Goal: Navigation & Orientation: Find specific page/section

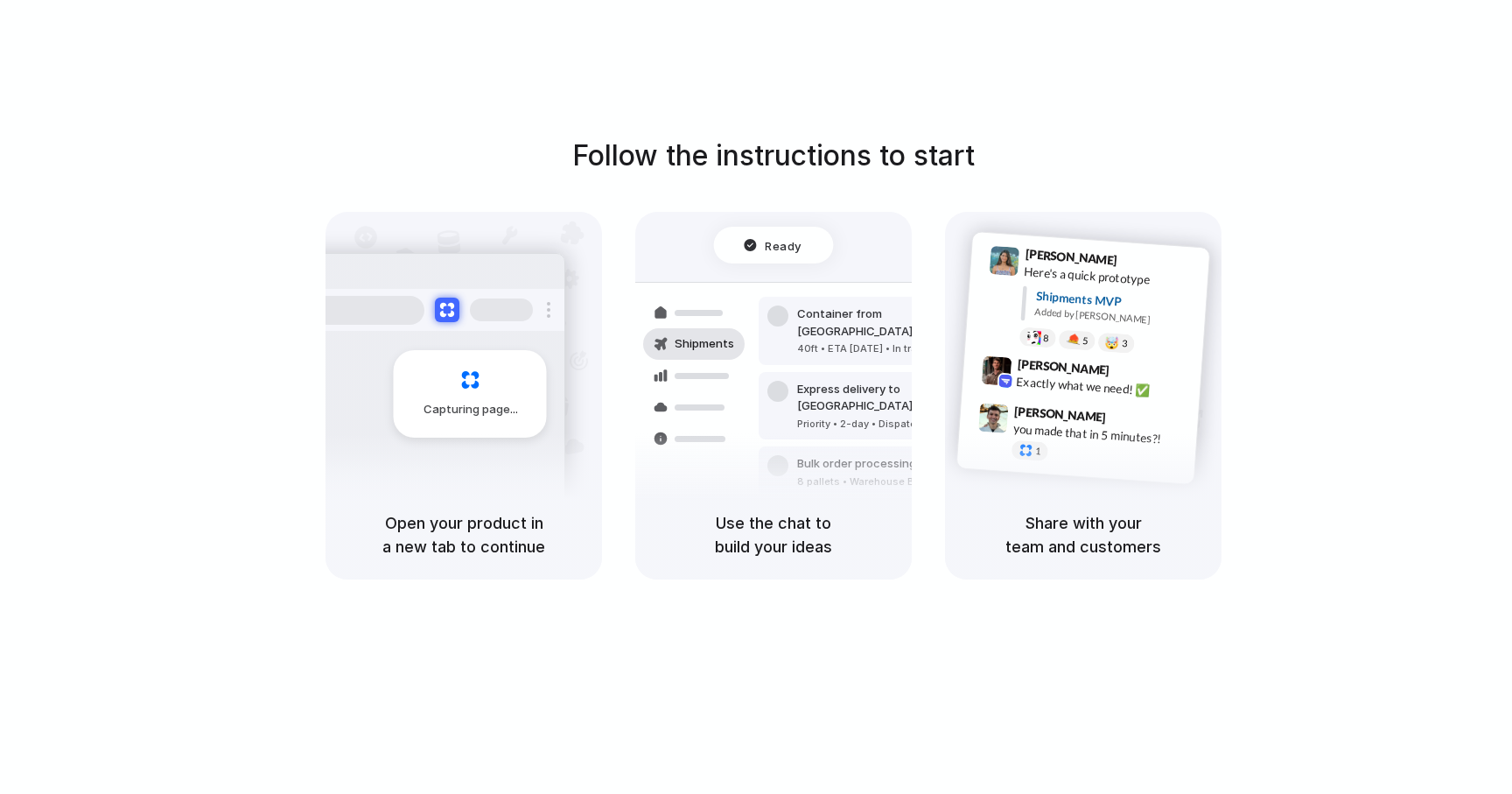
click at [720, 528] on h5 "Use the chat to build your ideas" at bounding box center [774, 535] width 235 height 48
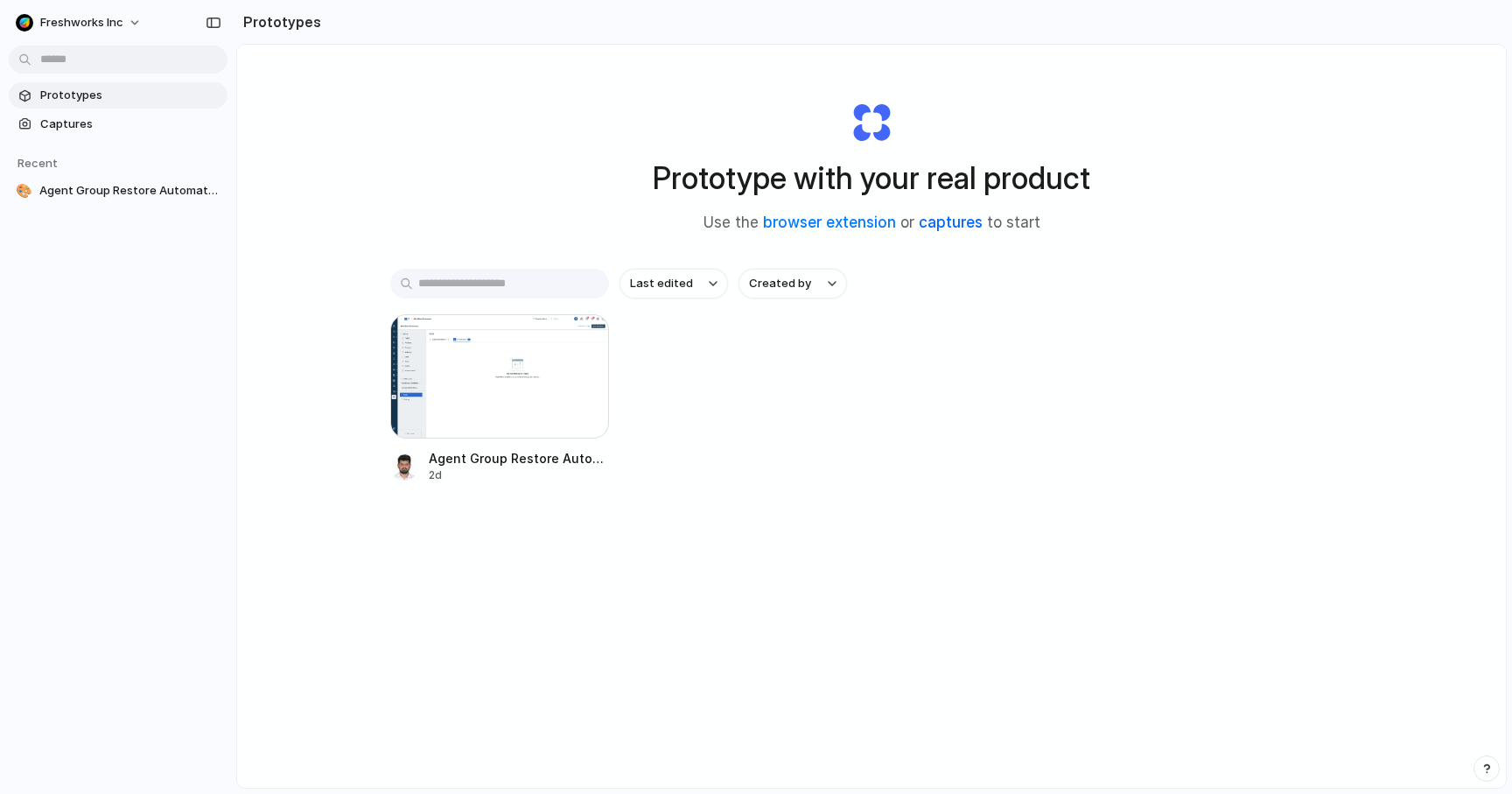
click at [940, 223] on link "captures" at bounding box center [951, 222] width 64 height 18
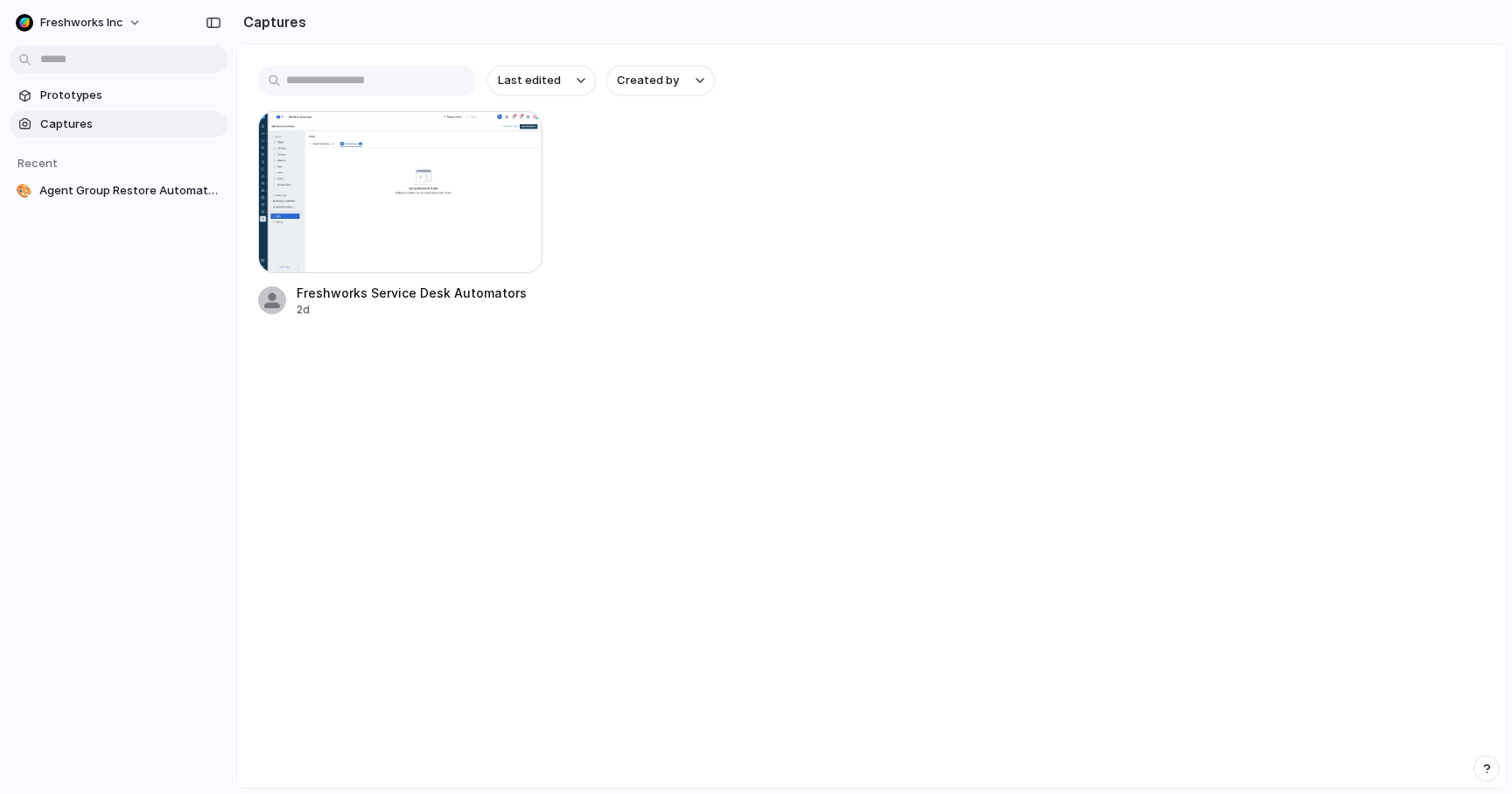
click at [96, 127] on span "Captures" at bounding box center [130, 125] width 180 height 18
click at [416, 88] on input "text" at bounding box center [368, 80] width 219 height 30
click at [694, 251] on div "Freshworks Service Desk Automators 2d" at bounding box center [872, 214] width 1227 height 206
click at [495, 179] on div at bounding box center [400, 192] width 284 height 162
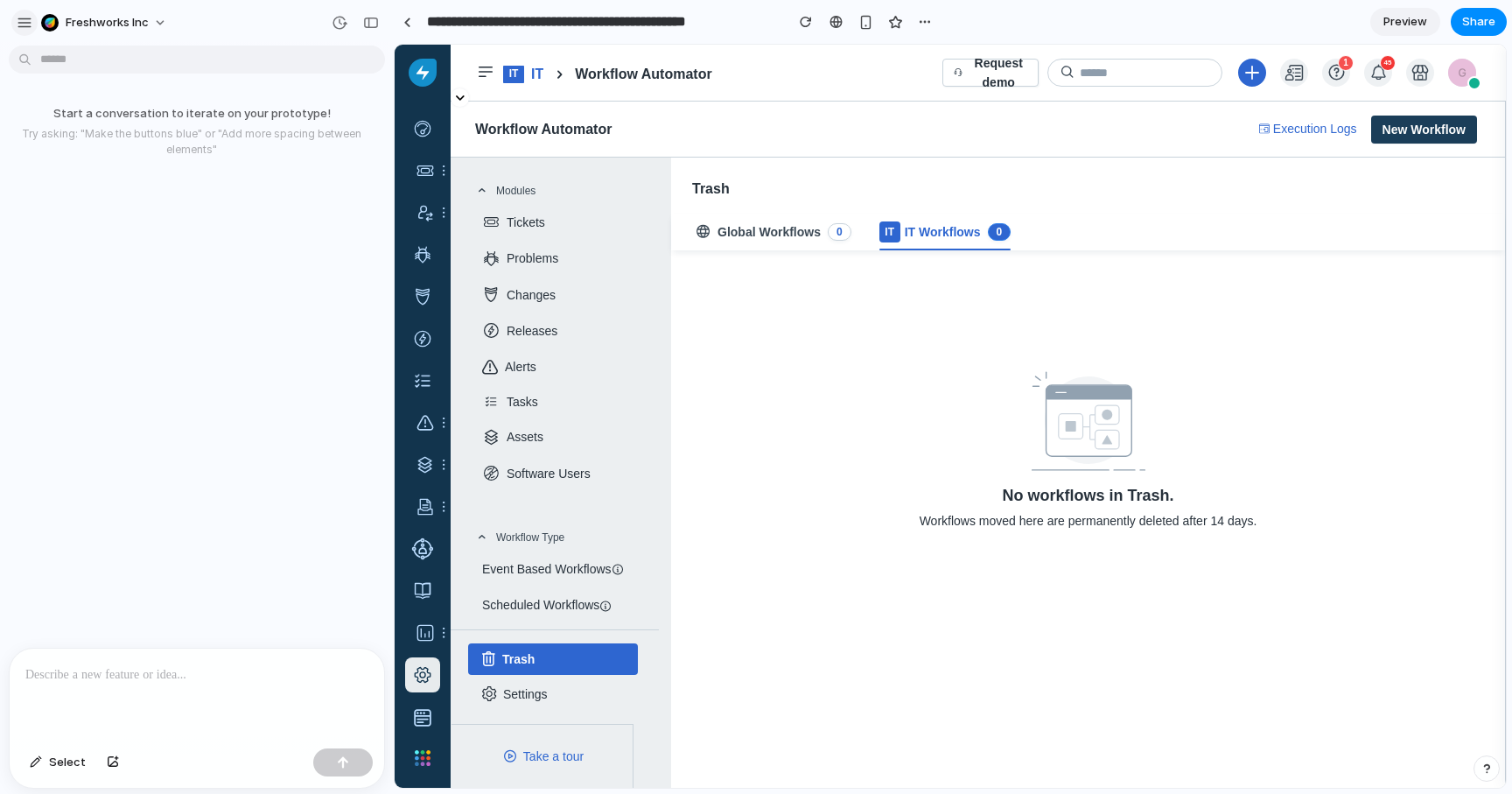
click at [23, 22] on div "button" at bounding box center [25, 23] width 16 height 16
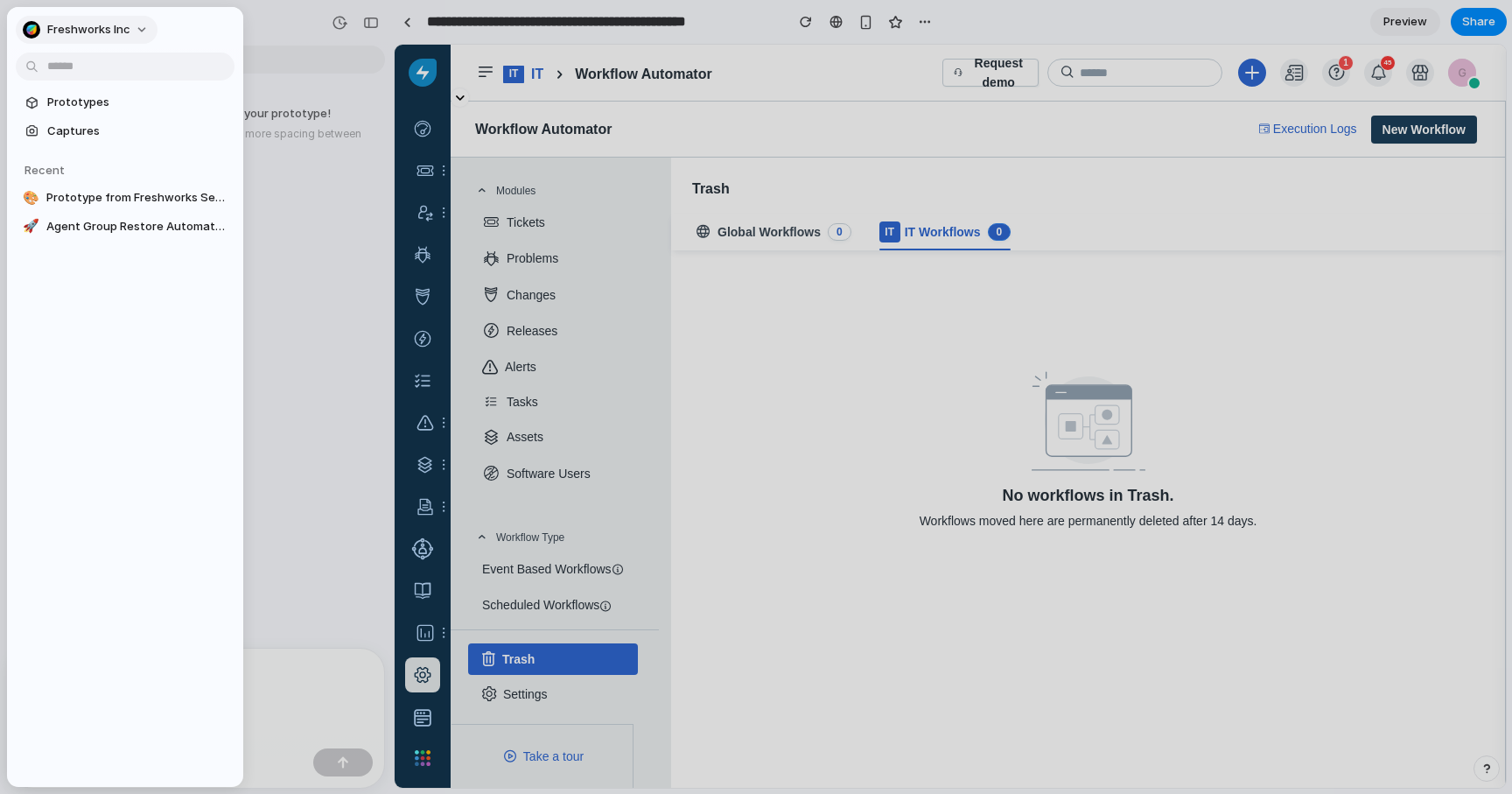
click at [92, 25] on span "Freshworks Inc" at bounding box center [89, 30] width 83 height 18
click at [197, 56] on div "Settings Invite members Change theme Sign out" at bounding box center [756, 397] width 1512 height 794
click at [28, 28] on div "button" at bounding box center [31, 30] width 18 height 18
click at [338, 221] on div "Settings Invite members Change theme Sign out" at bounding box center [756, 397] width 1512 height 794
click at [361, 39] on div at bounding box center [756, 397] width 1512 height 794
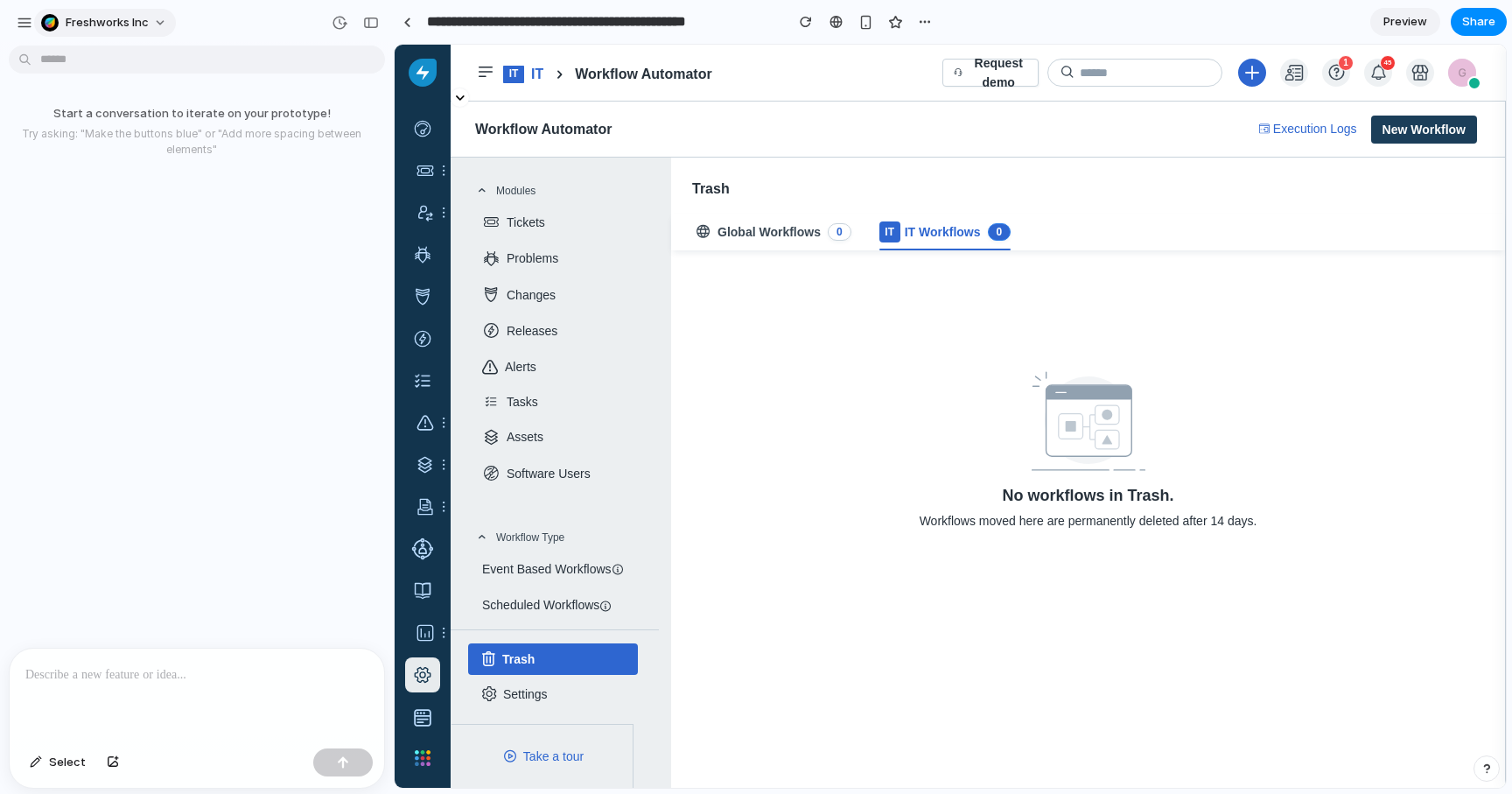
click at [110, 22] on span "Freshworks Inc" at bounding box center [107, 23] width 83 height 18
click at [110, 22] on div "Settings Invite members Change theme Sign out" at bounding box center [756, 397] width 1512 height 794
click at [27, 15] on div "button" at bounding box center [25, 23] width 16 height 16
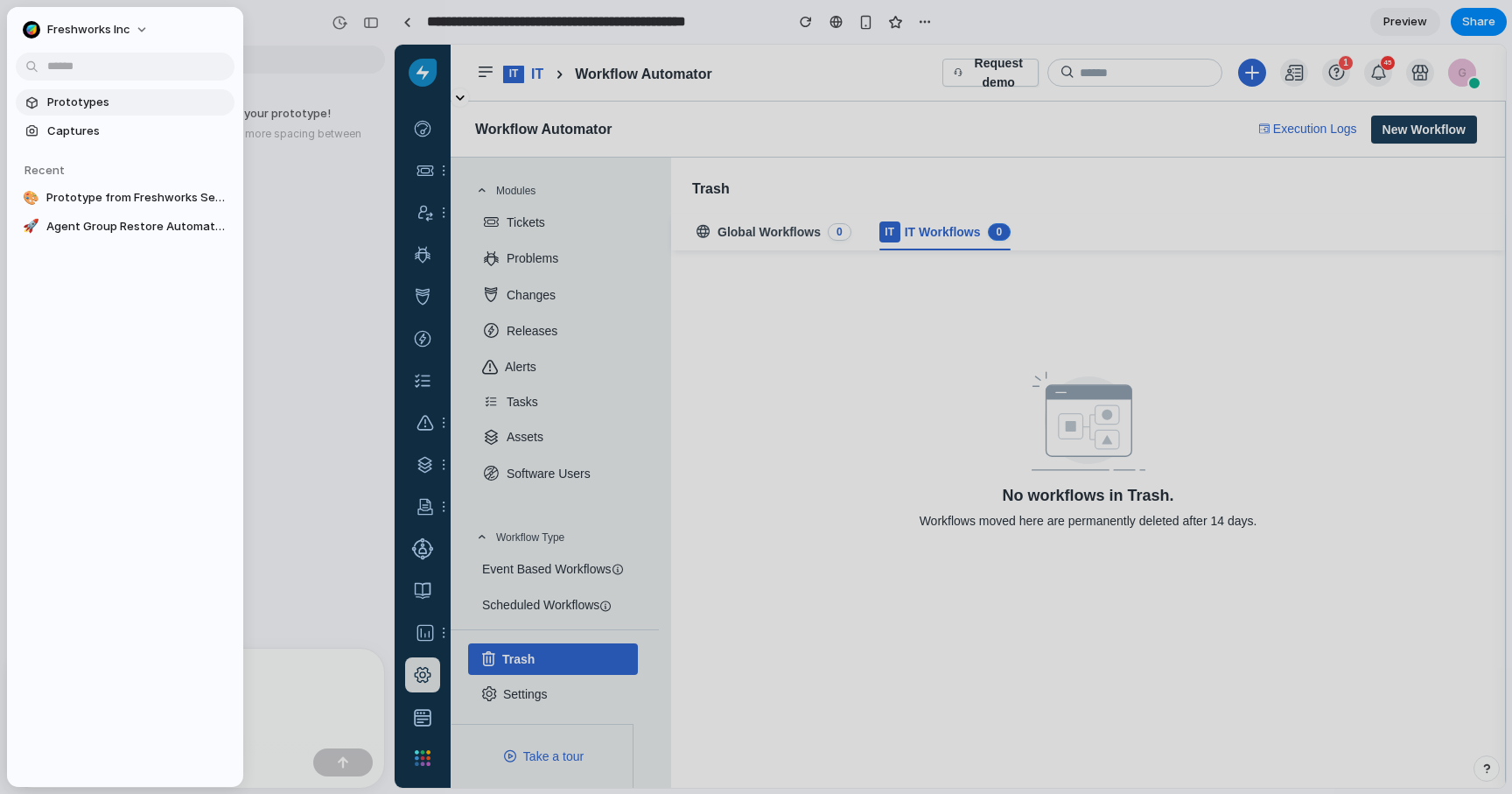
click at [100, 106] on span "Prototypes" at bounding box center [137, 102] width 180 height 18
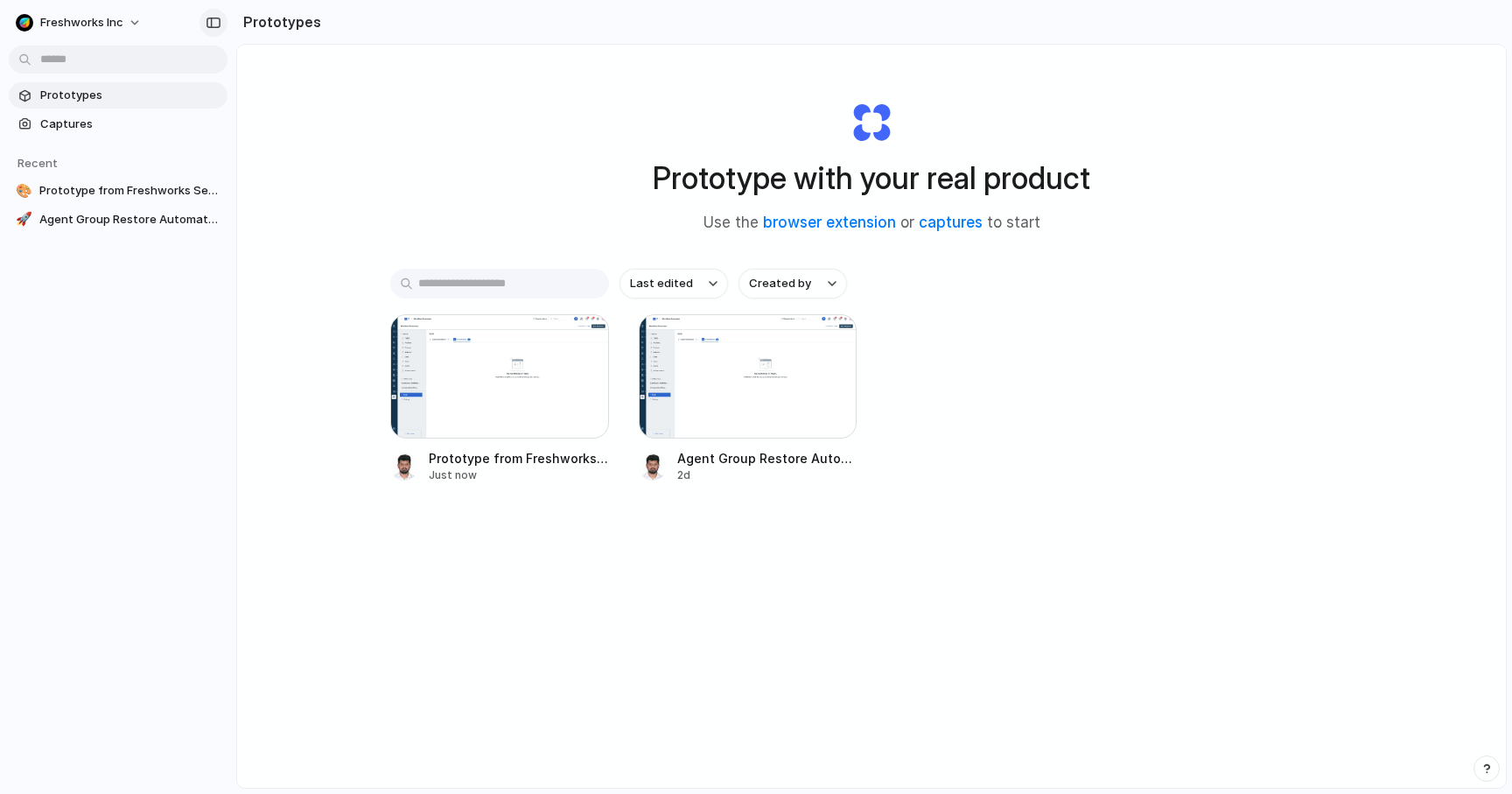
click at [217, 25] on div "button" at bounding box center [213, 23] width 16 height 13
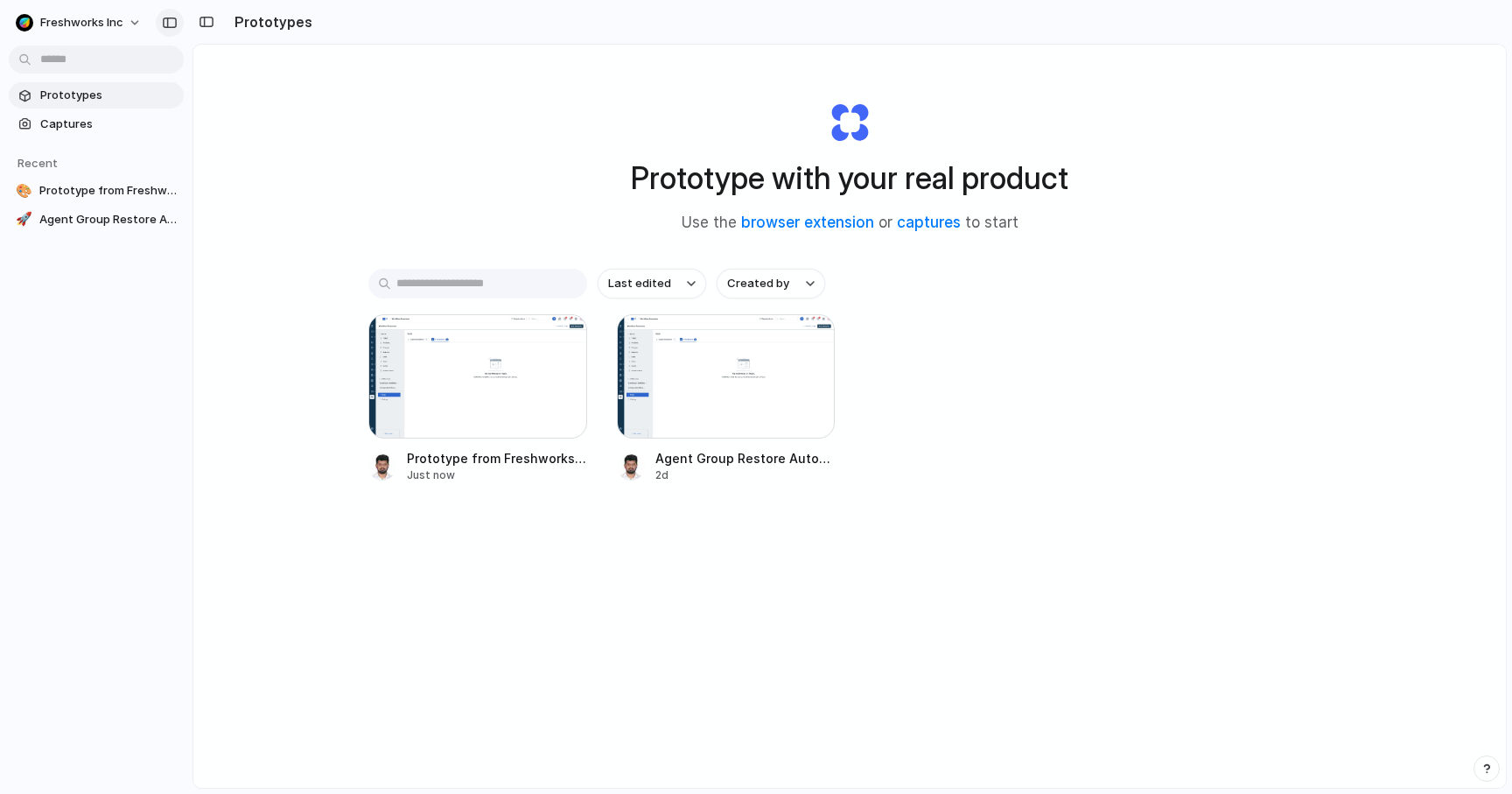
click at [167, 22] on div "button" at bounding box center [170, 23] width 16 height 13
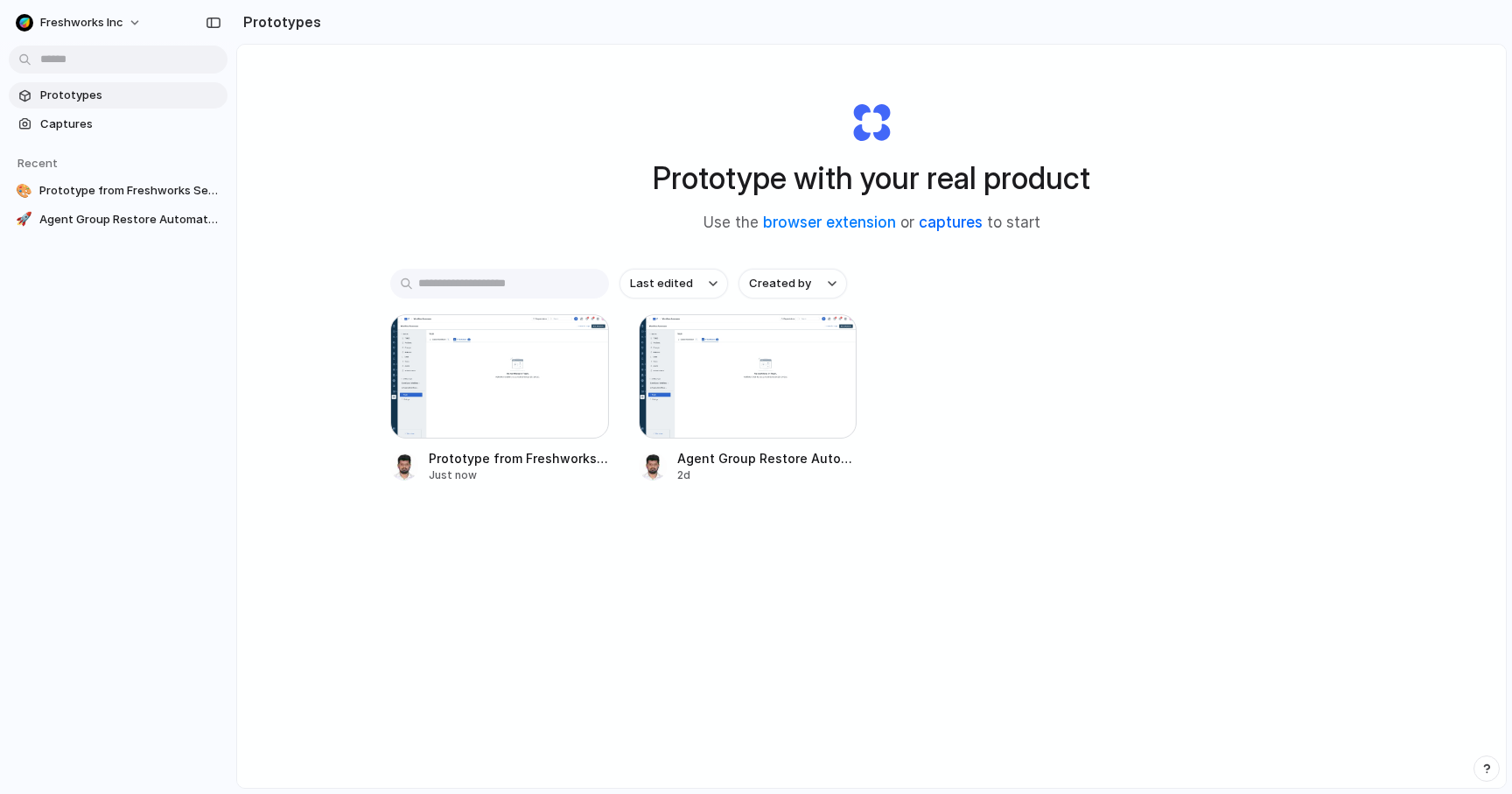
click at [942, 221] on link "captures" at bounding box center [951, 222] width 64 height 18
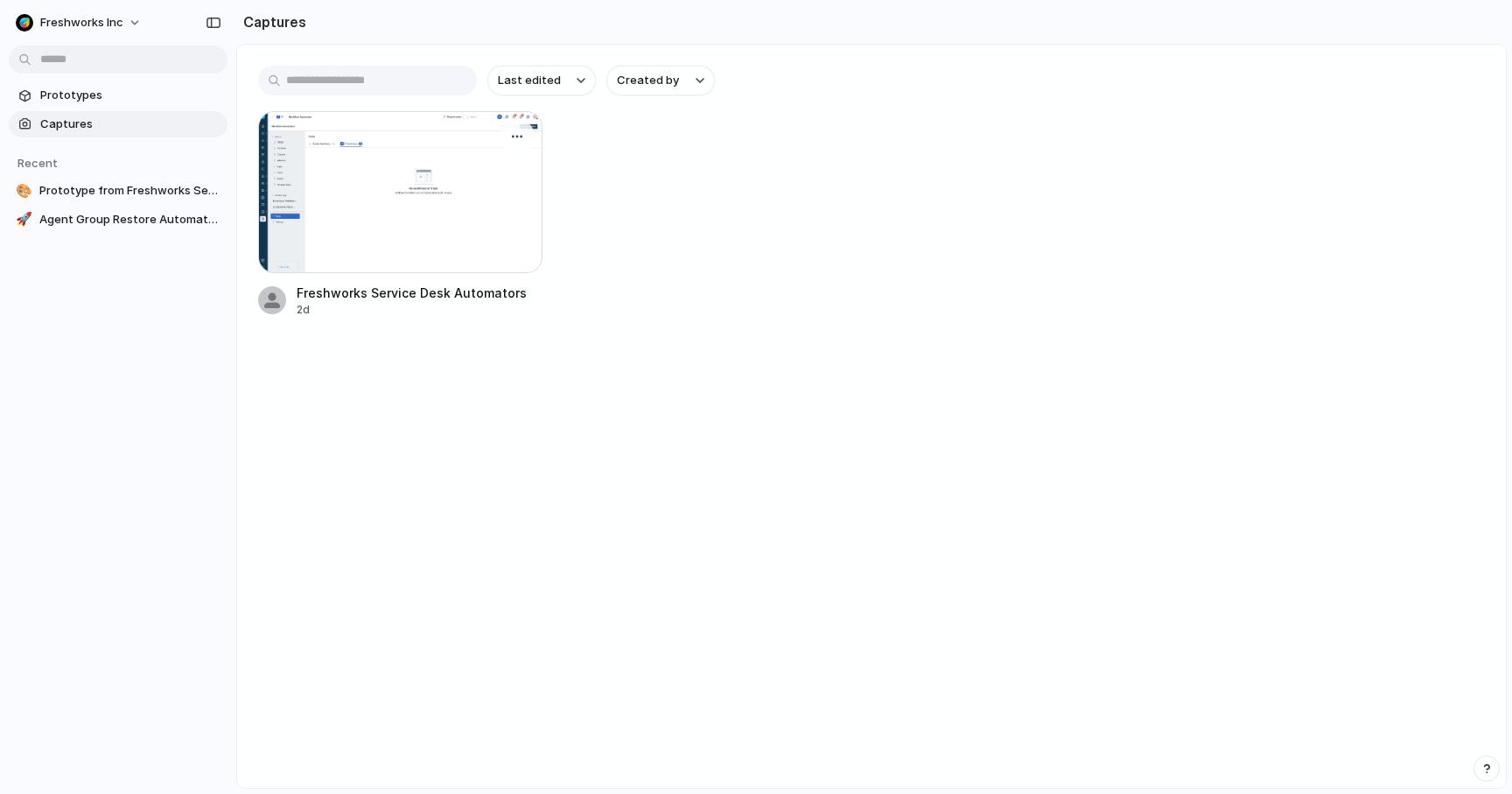
click at [420, 205] on div at bounding box center [400, 192] width 284 height 162
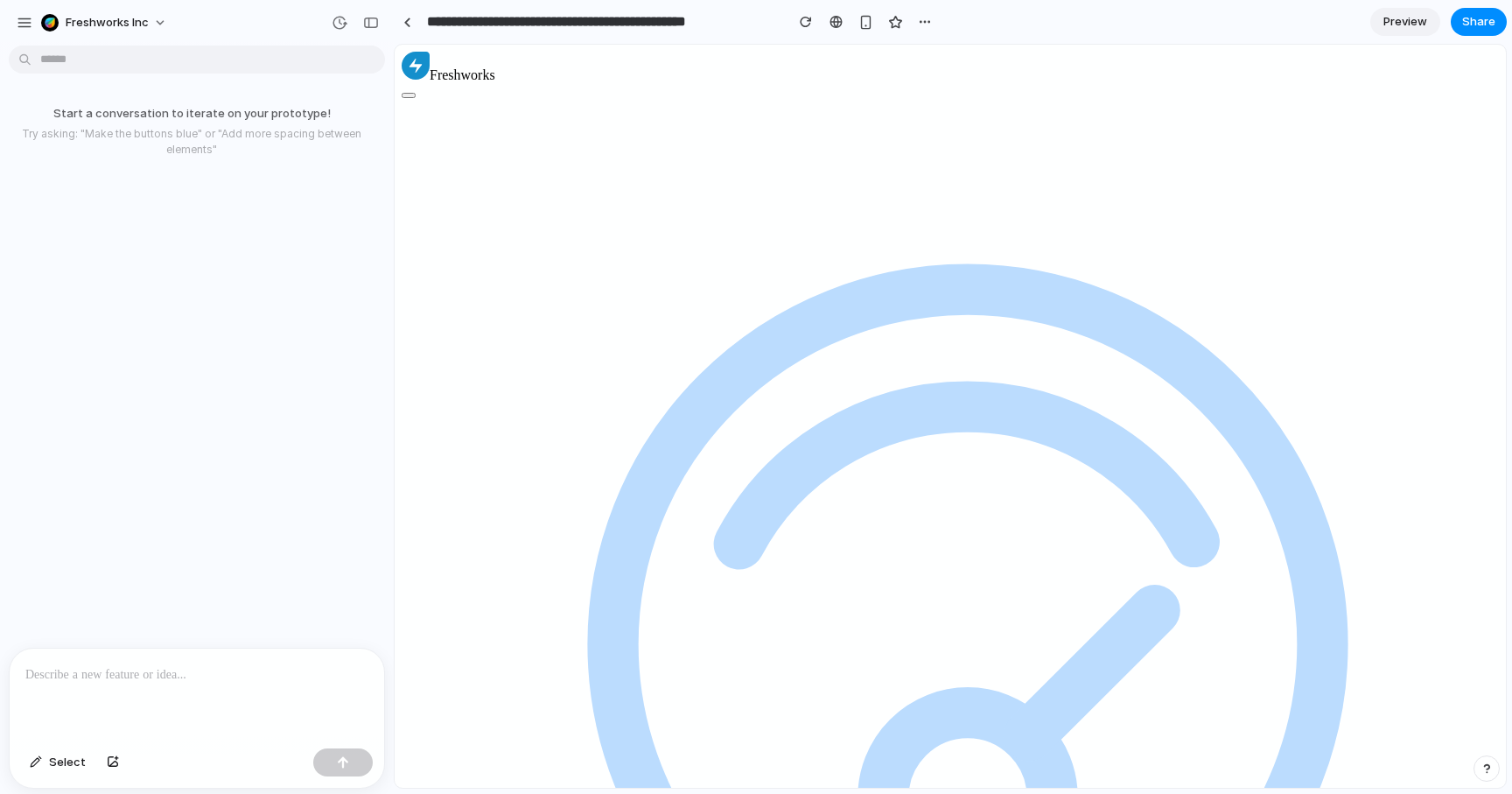
click at [274, 687] on div at bounding box center [197, 694] width 375 height 92
click at [110, 768] on button "button" at bounding box center [112, 762] width 30 height 28
click at [140, 565] on p at bounding box center [196, 561] width 343 height 21
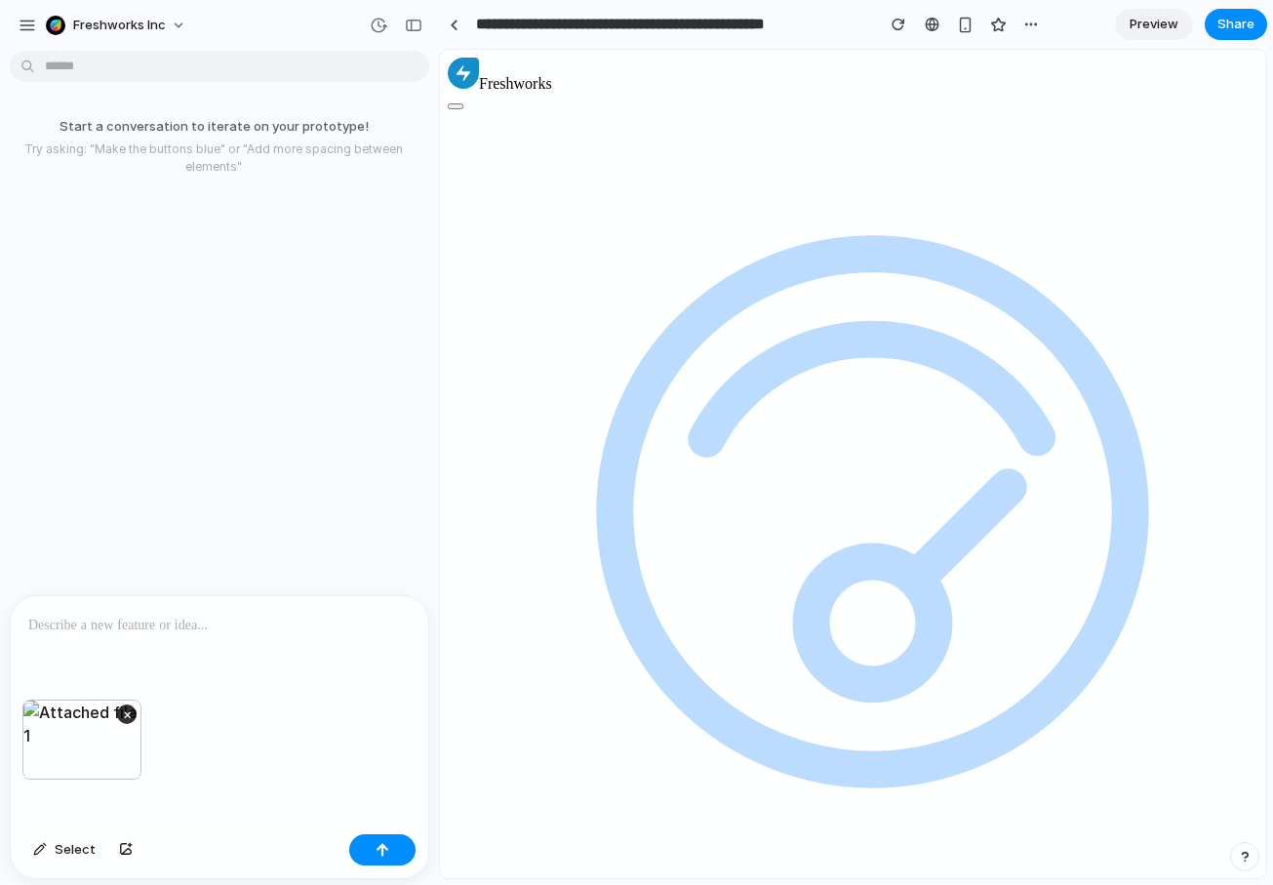
paste div
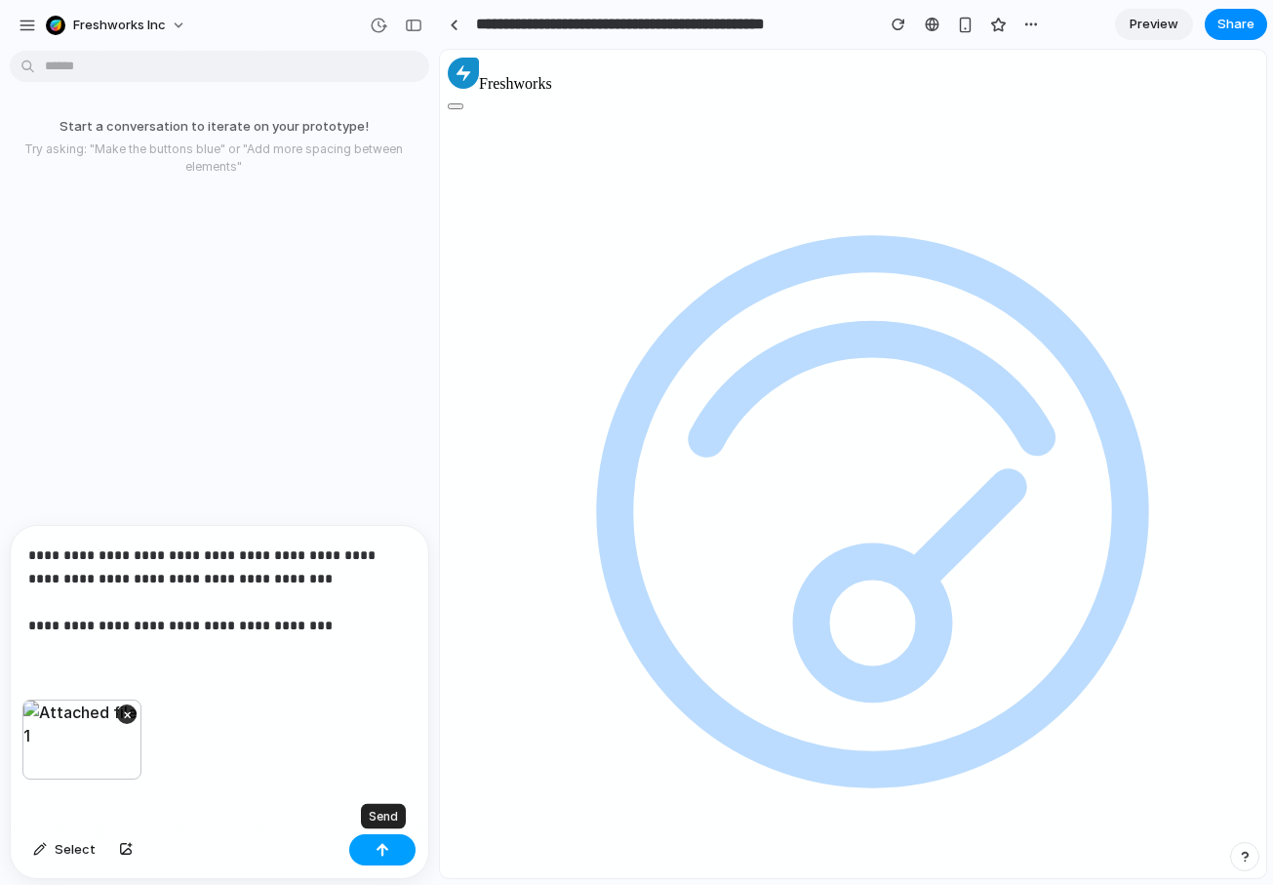
click at [386, 852] on div "button" at bounding box center [383, 850] width 14 height 14
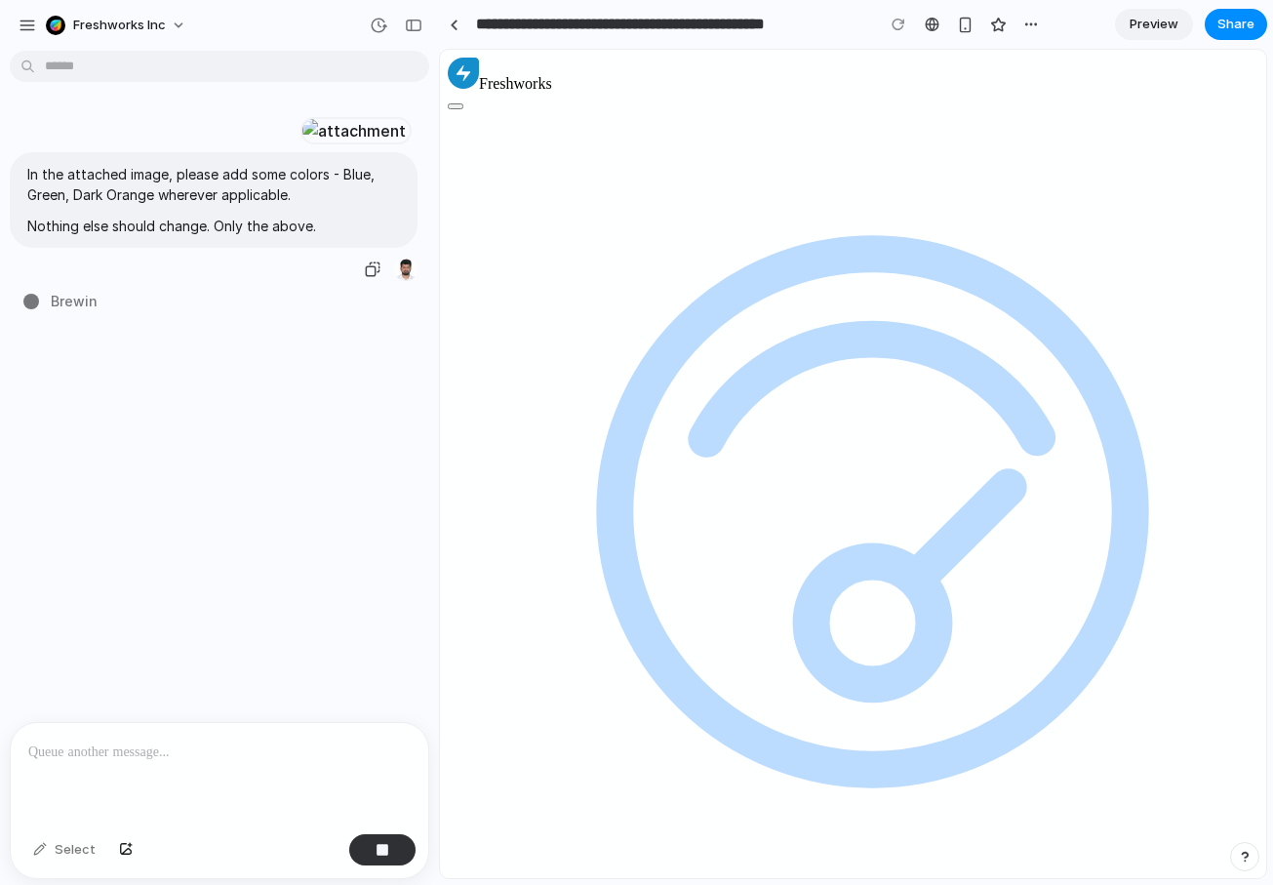
type input "**********"
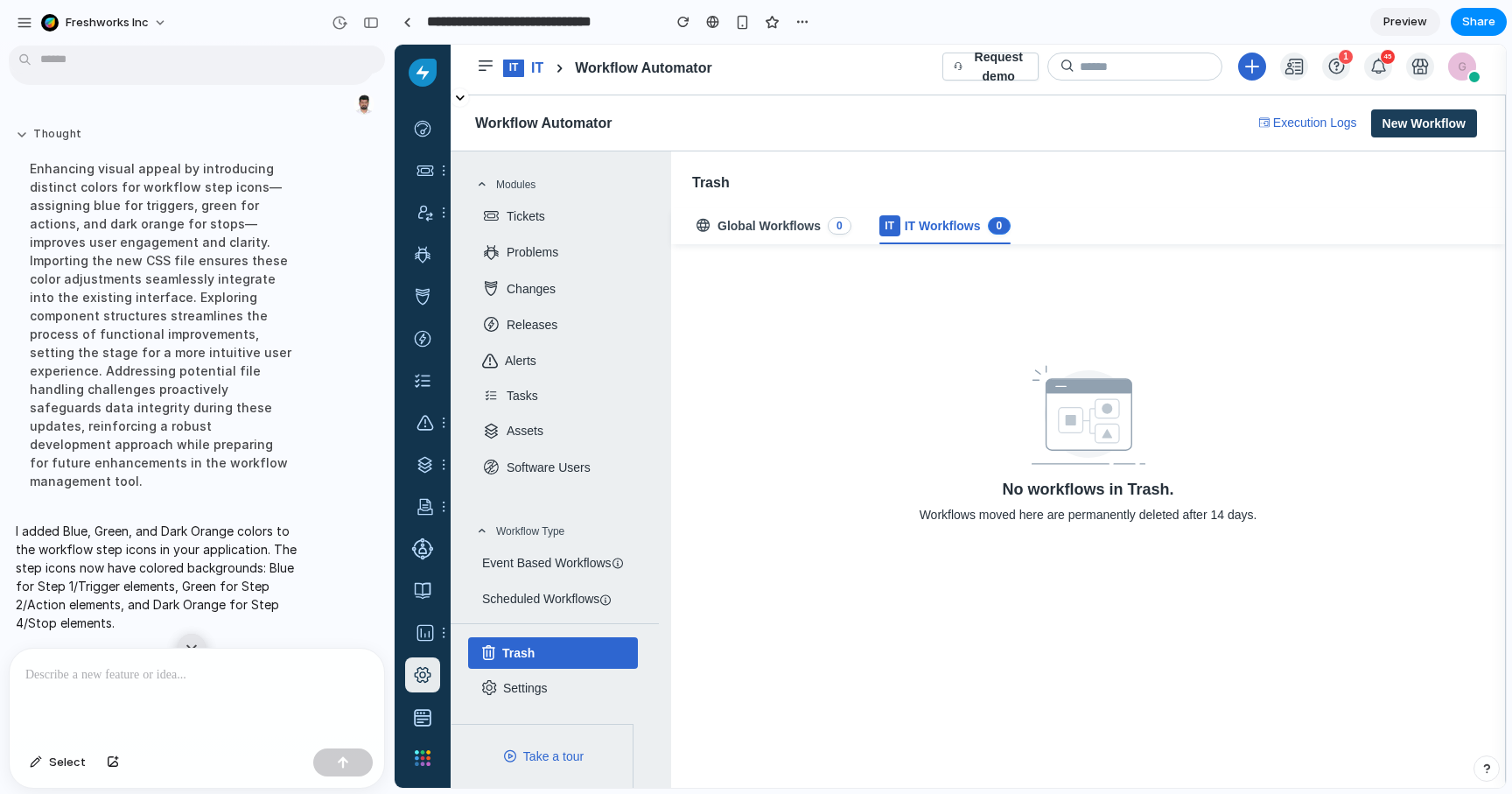
scroll to position [310, 0]
click at [84, 581] on p "I added Blue, Green, and Dark Orange colors to the workflow step icons in your …" at bounding box center [162, 575] width 292 height 110
click at [228, 562] on p "I added Blue, Green, and Dark Orange colors to the workflow step icons in your …" at bounding box center [162, 575] width 292 height 110
click at [682, 18] on div "button" at bounding box center [683, 22] width 13 height 13
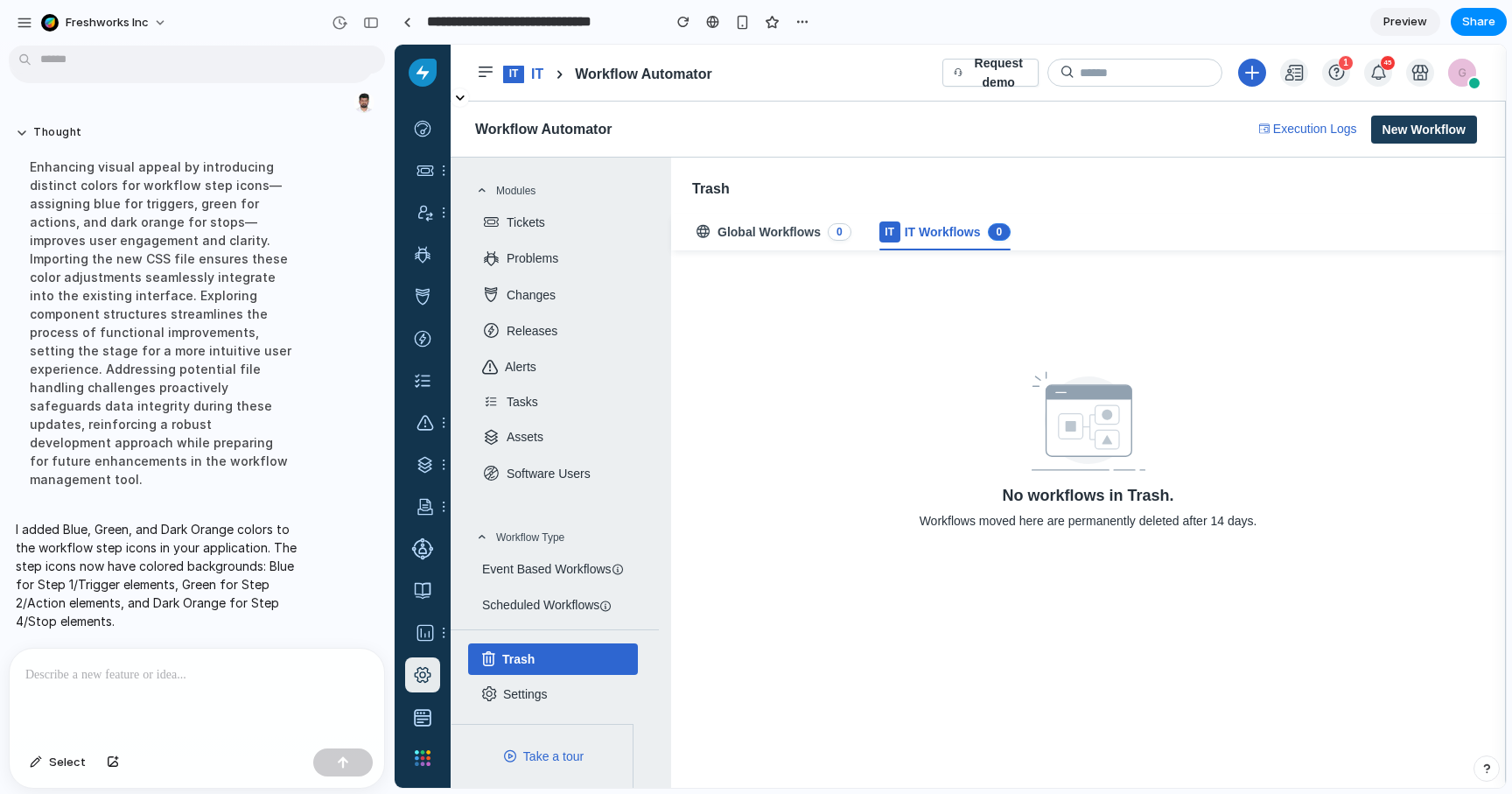
click at [1418, 28] on span "Preview" at bounding box center [1405, 22] width 44 height 18
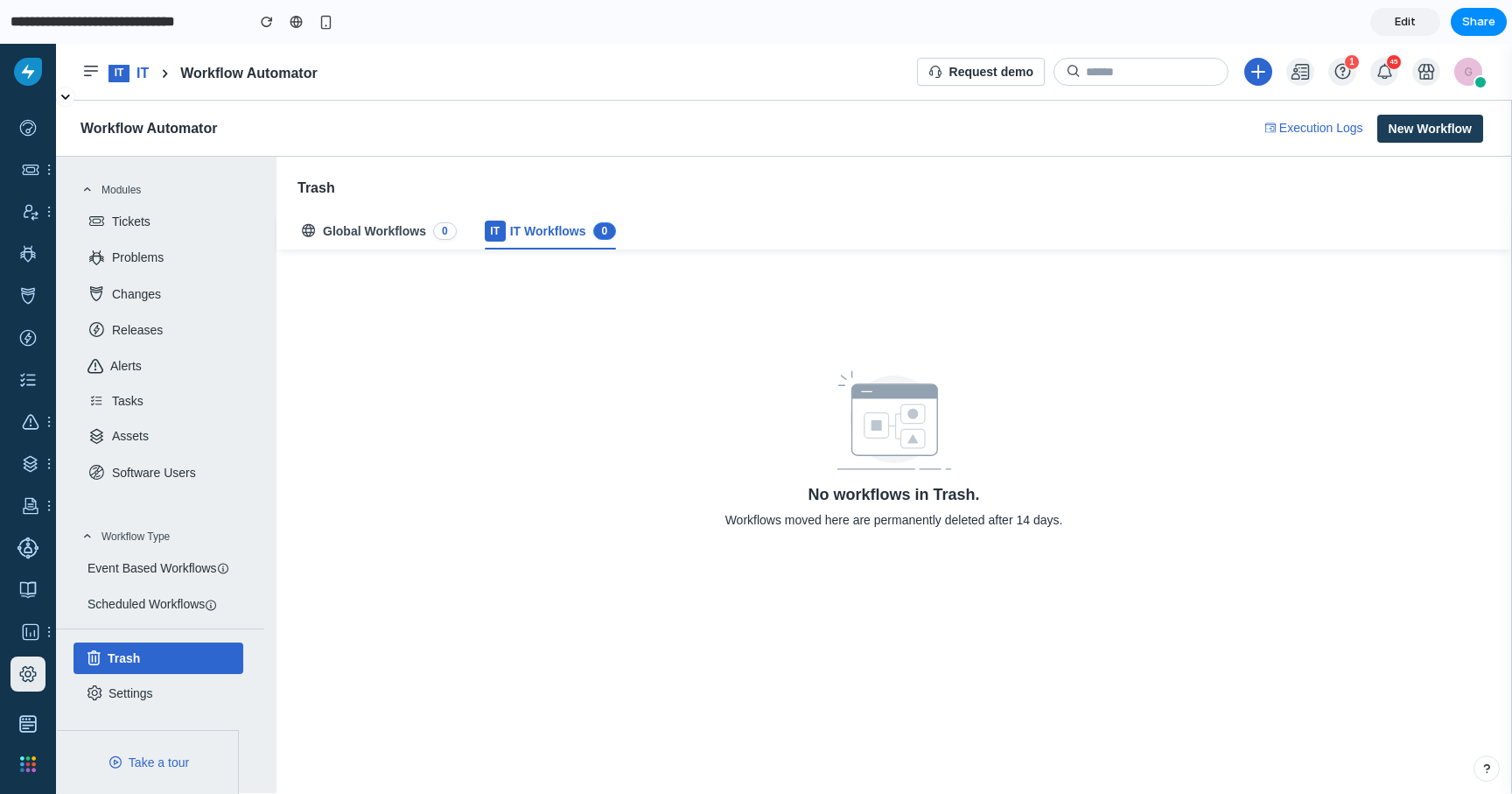
click at [1394, 18] on link "Edit" at bounding box center [1405, 22] width 70 height 28
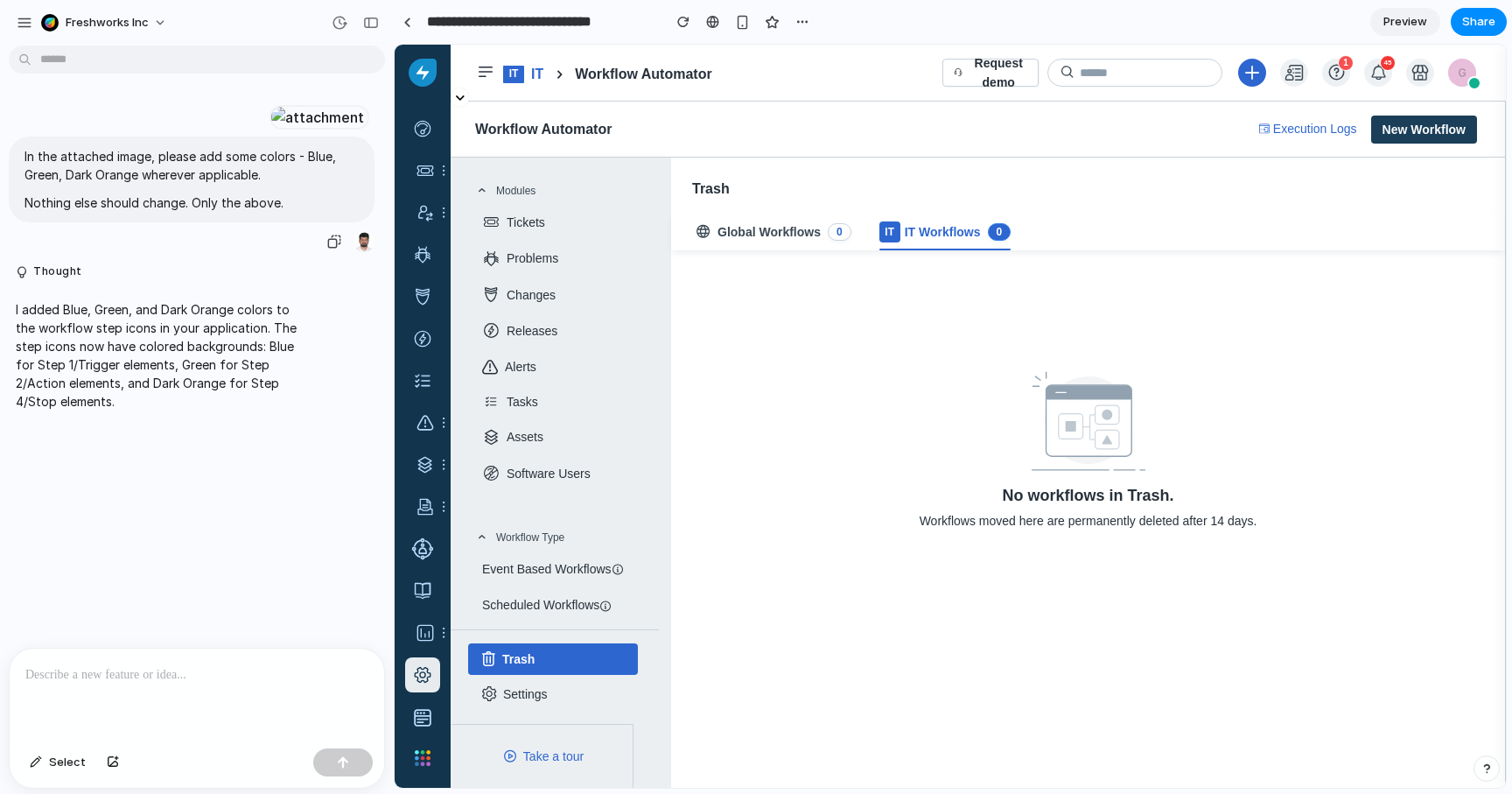
click at [270, 129] on div at bounding box center [317, 117] width 96 height 24
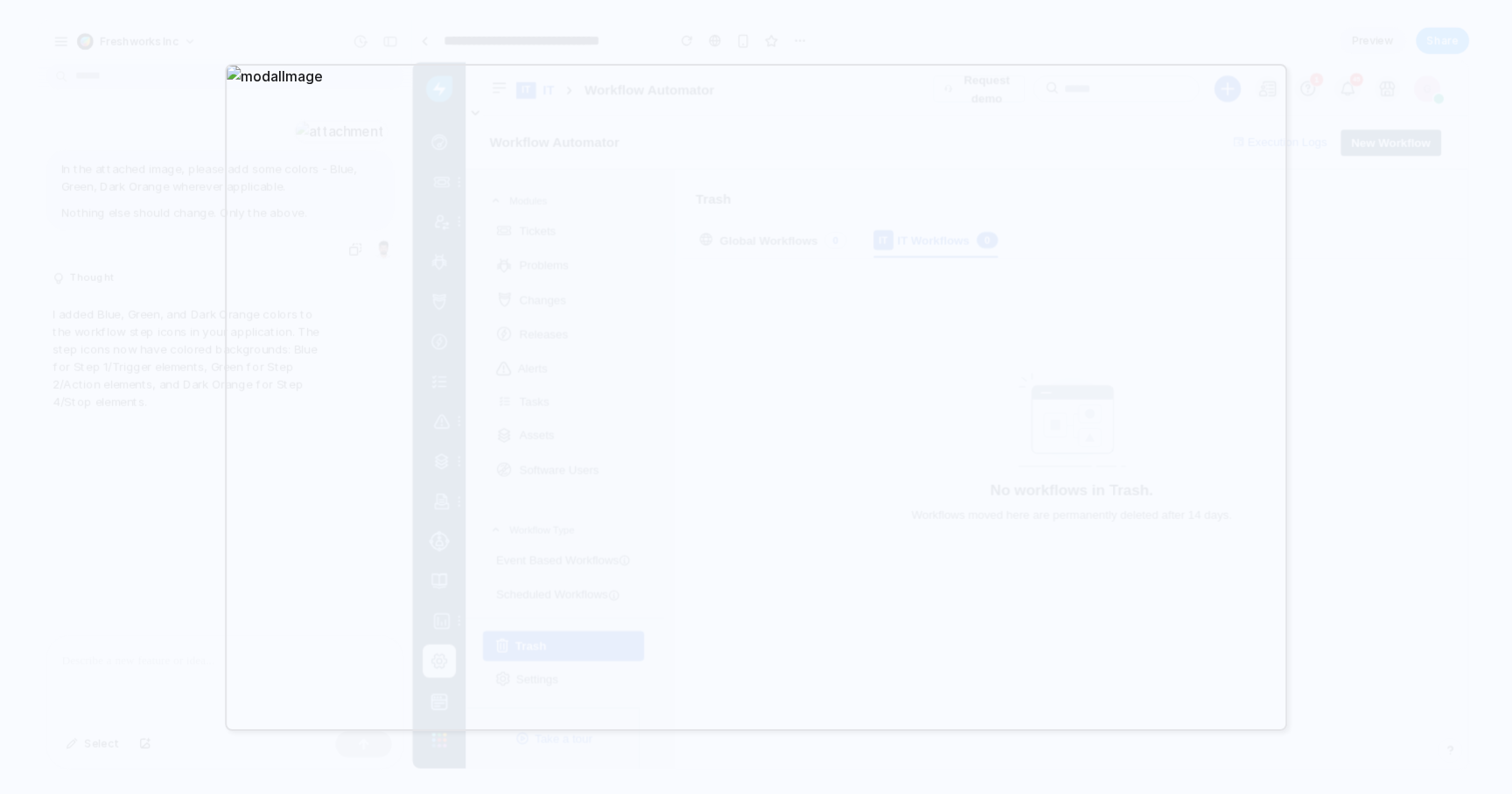
click at [1365, 226] on div at bounding box center [756, 397] width 1512 height 794
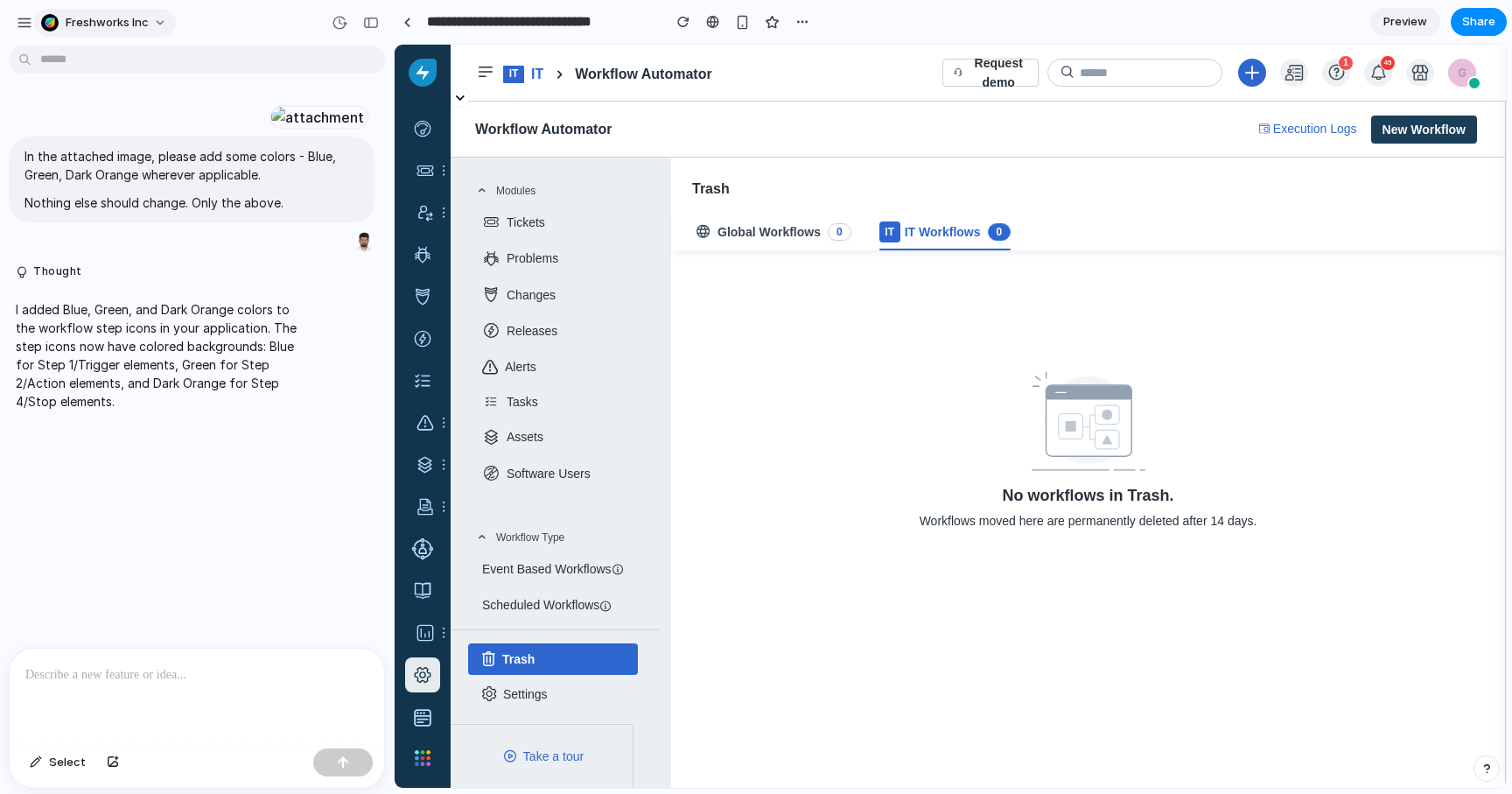
click at [69, 22] on span "Freshworks Inc" at bounding box center [107, 23] width 83 height 18
click at [257, 34] on div "Settings Invite members Change theme Sign out" at bounding box center [756, 397] width 1512 height 794
click at [34, 24] on div "Freshworks Inc" at bounding box center [96, 22] width 161 height 28
click at [23, 26] on div "button" at bounding box center [25, 23] width 16 height 16
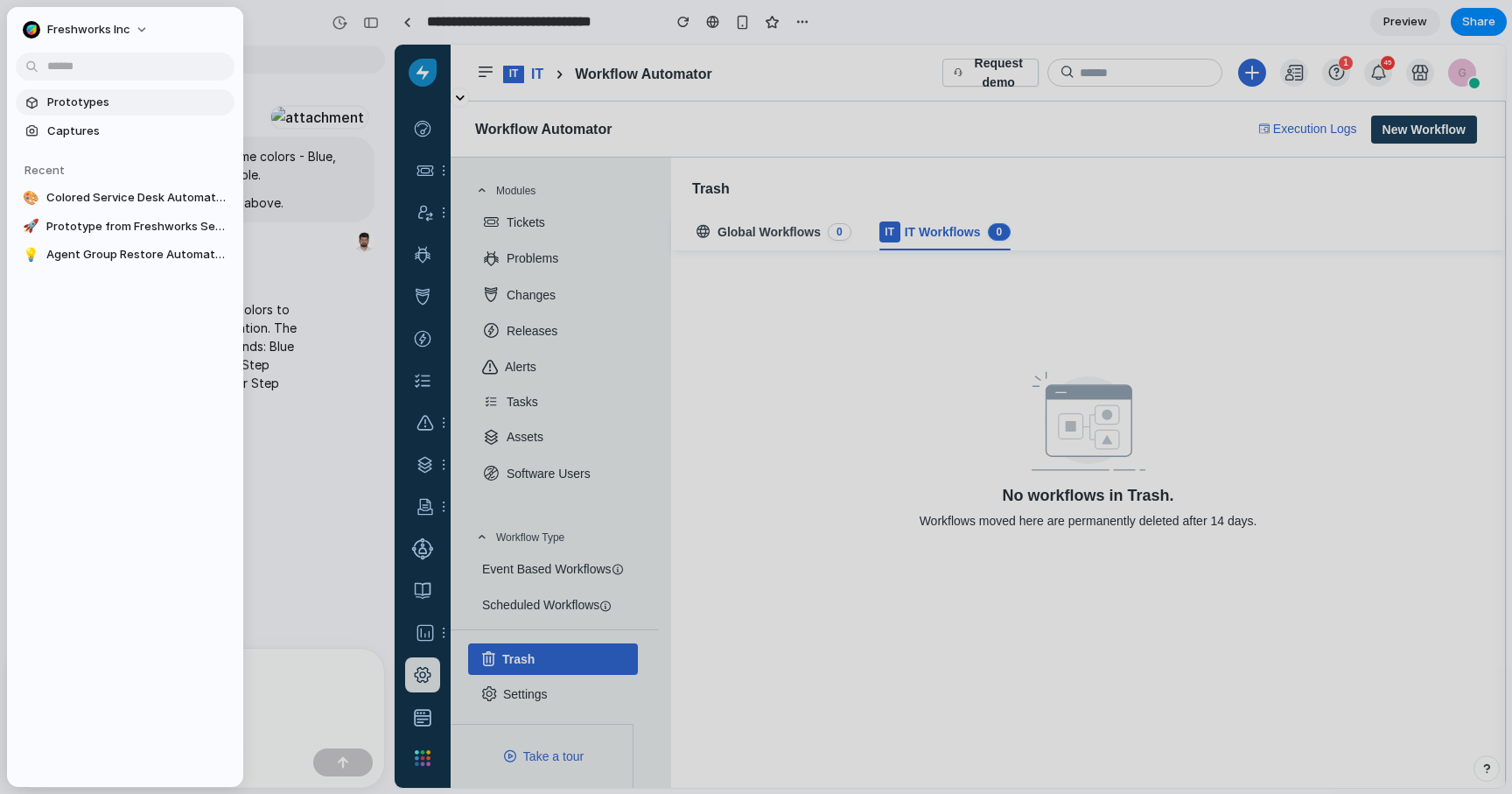
click at [72, 109] on span "Prototypes" at bounding box center [137, 102] width 180 height 18
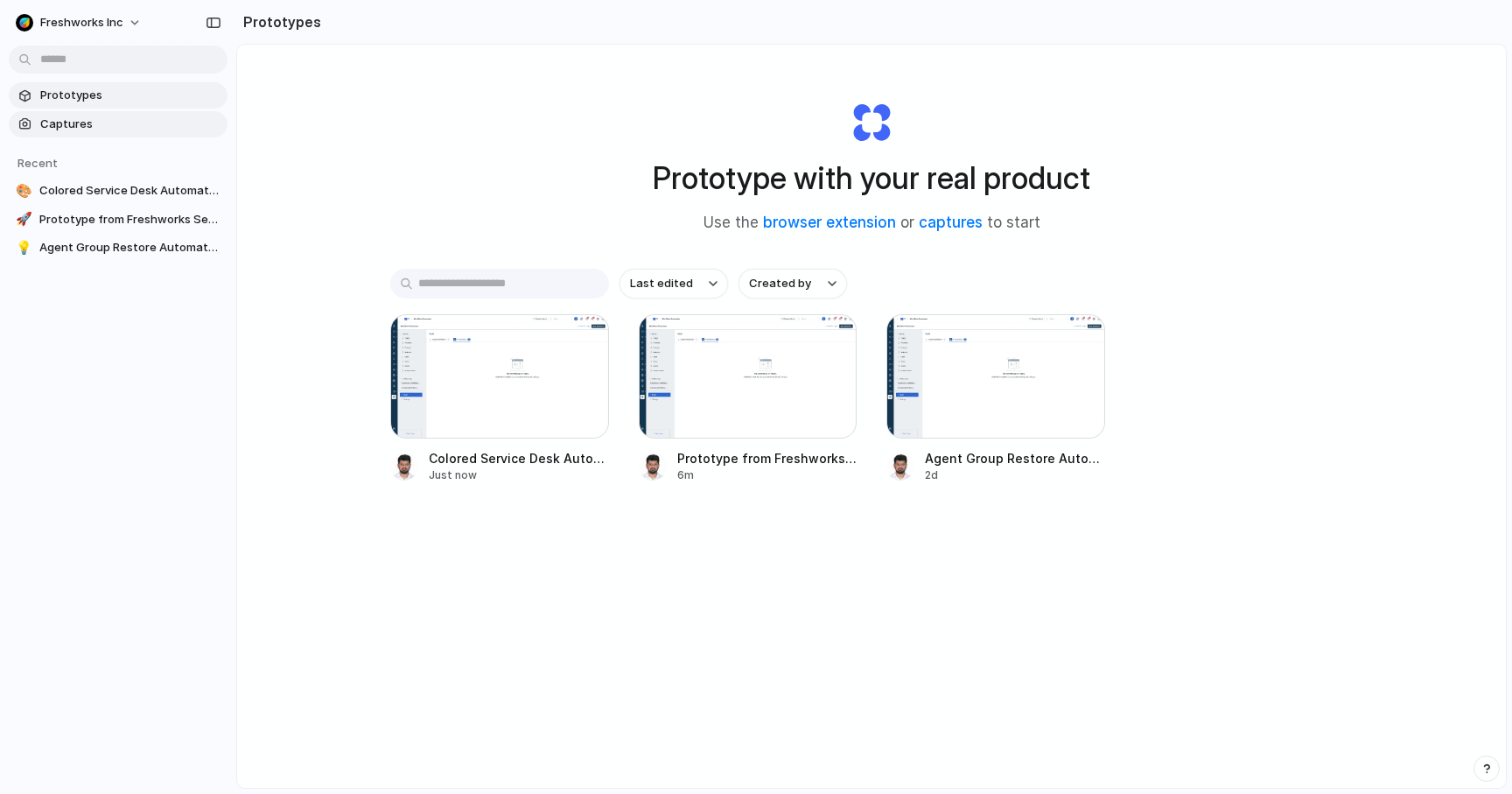
click at [149, 129] on span "Captures" at bounding box center [130, 125] width 180 height 18
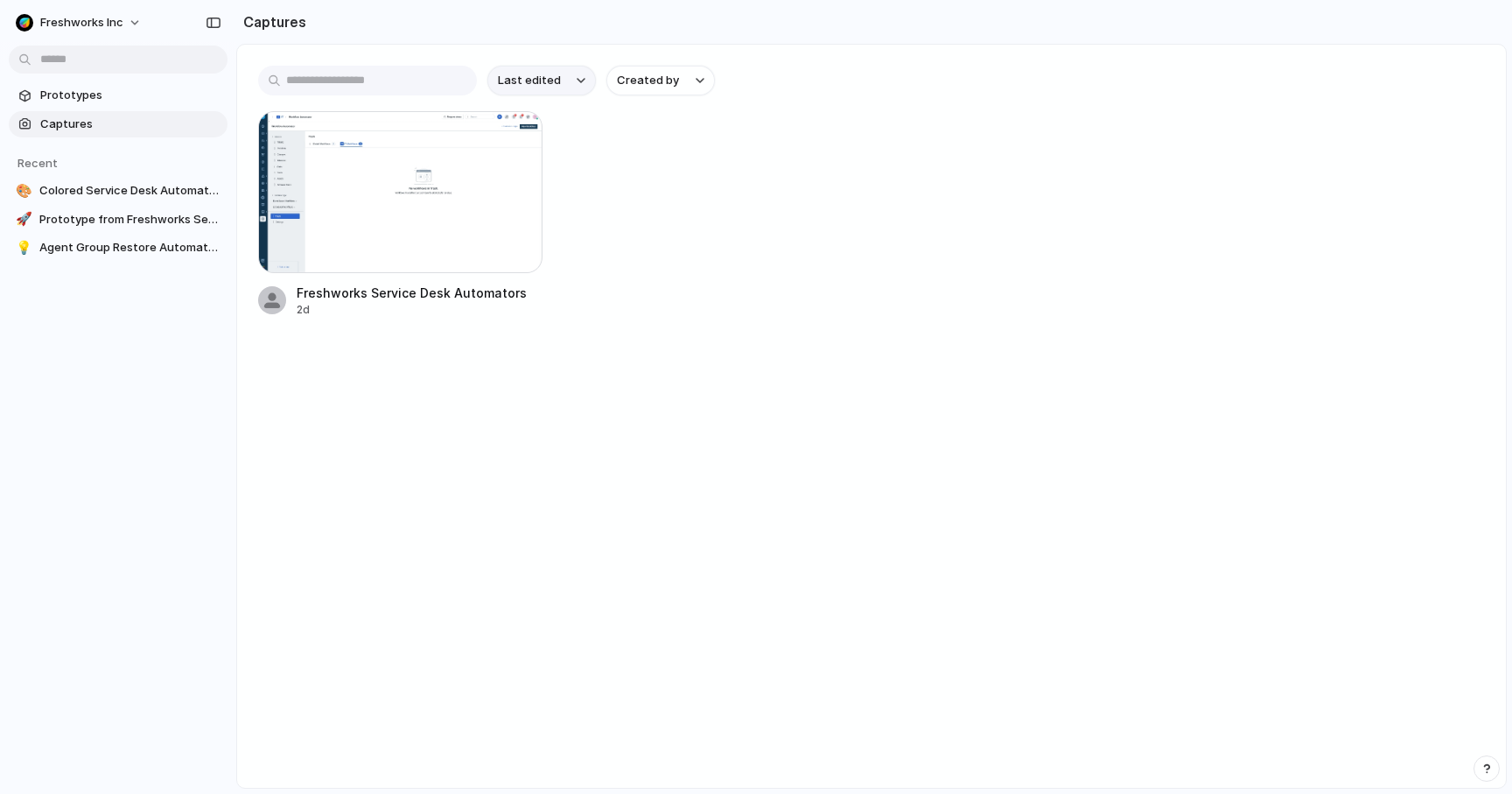
click at [562, 83] on button "Last edited" at bounding box center [542, 80] width 109 height 30
click at [562, 83] on div "Last edited Last created Alphabetical" at bounding box center [756, 397] width 1512 height 794
click at [658, 69] on button "Created by" at bounding box center [660, 80] width 109 height 30
click at [658, 69] on div "All users [PERSON_NAME]" at bounding box center [756, 397] width 1512 height 794
click at [647, 261] on div "Freshworks Service Desk Automators 2d" at bounding box center [872, 214] width 1227 height 206
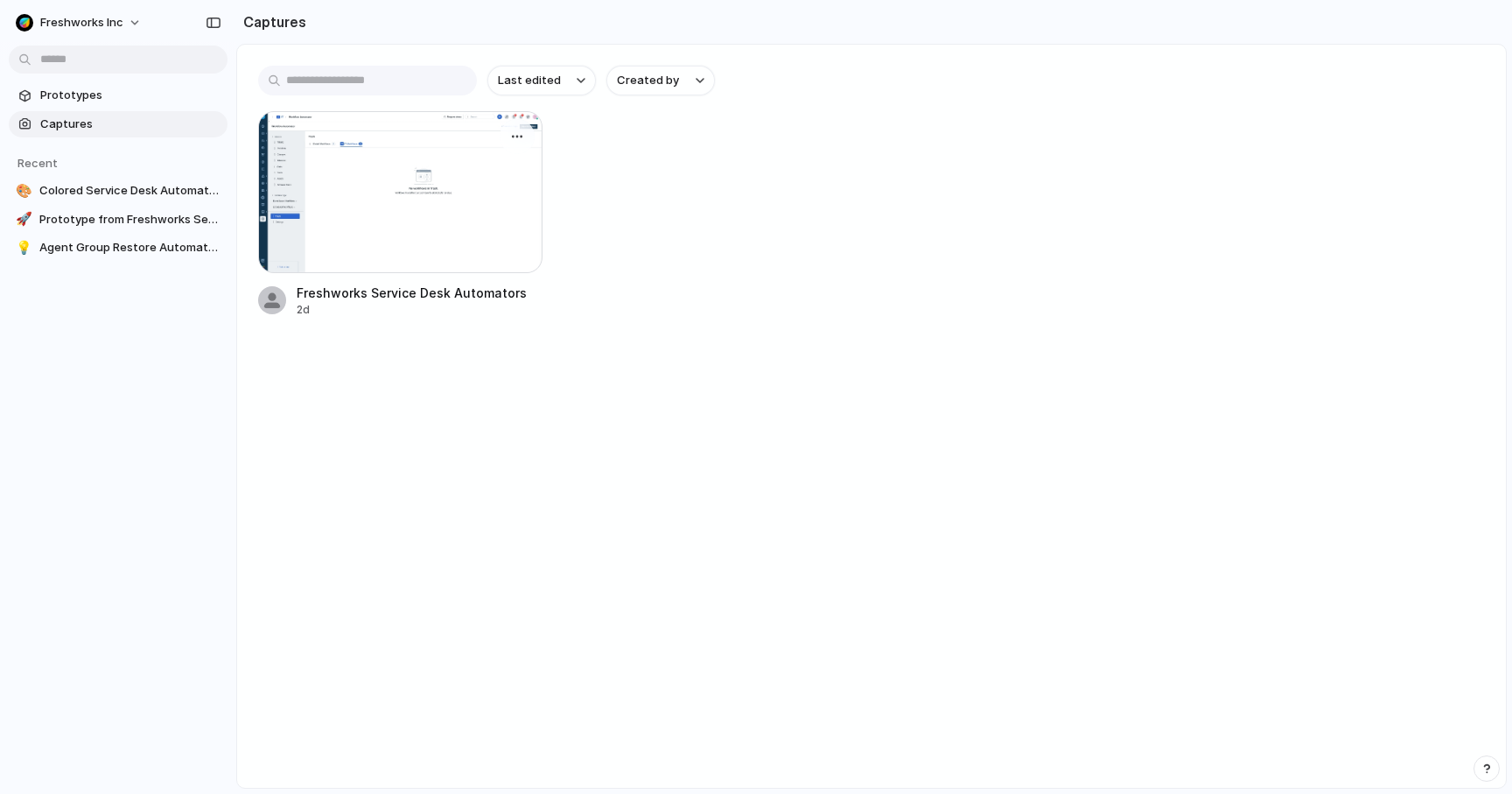
click at [397, 199] on div at bounding box center [400, 192] width 284 height 162
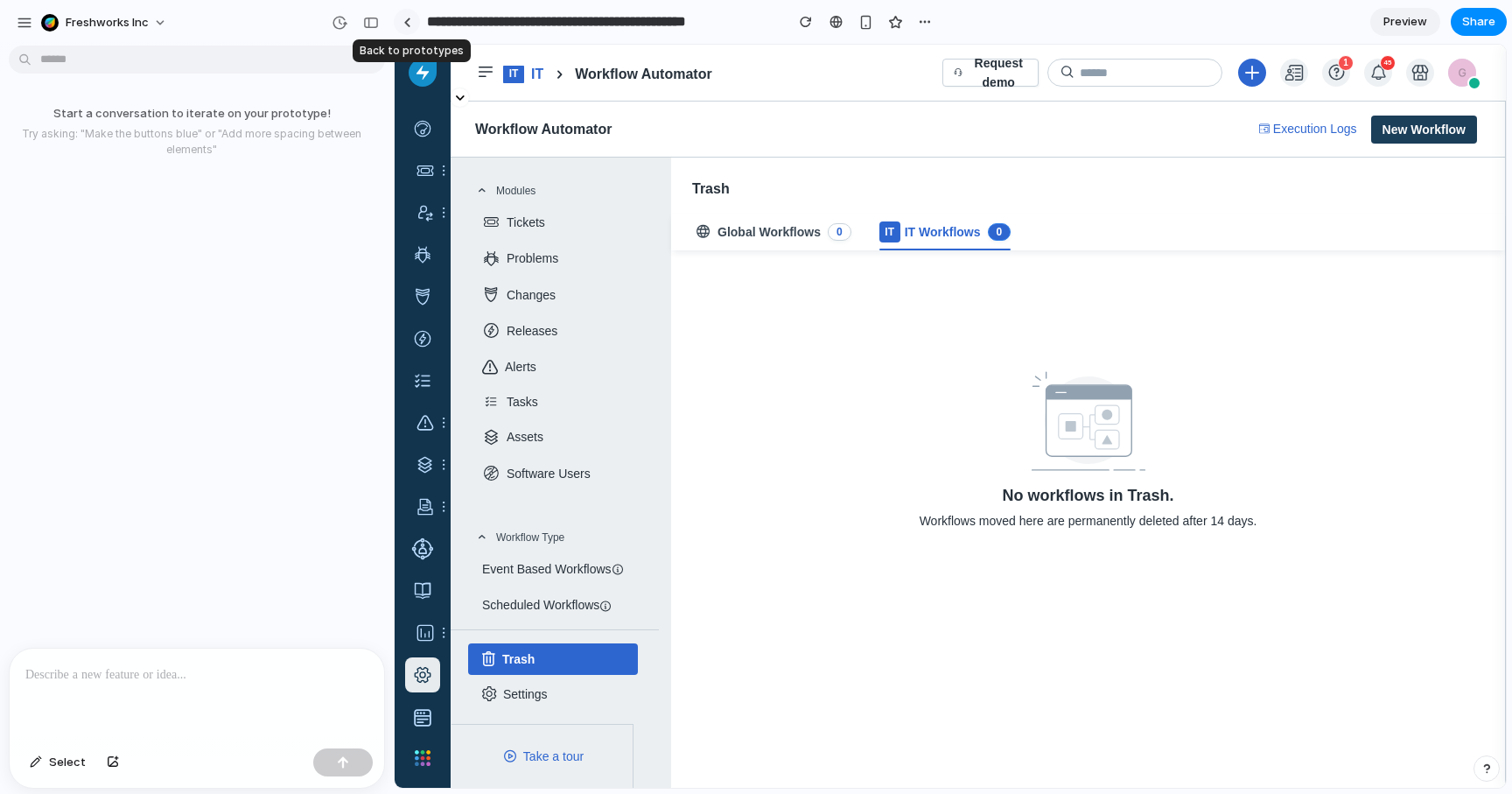
click at [408, 22] on div at bounding box center [407, 22] width 8 height 10
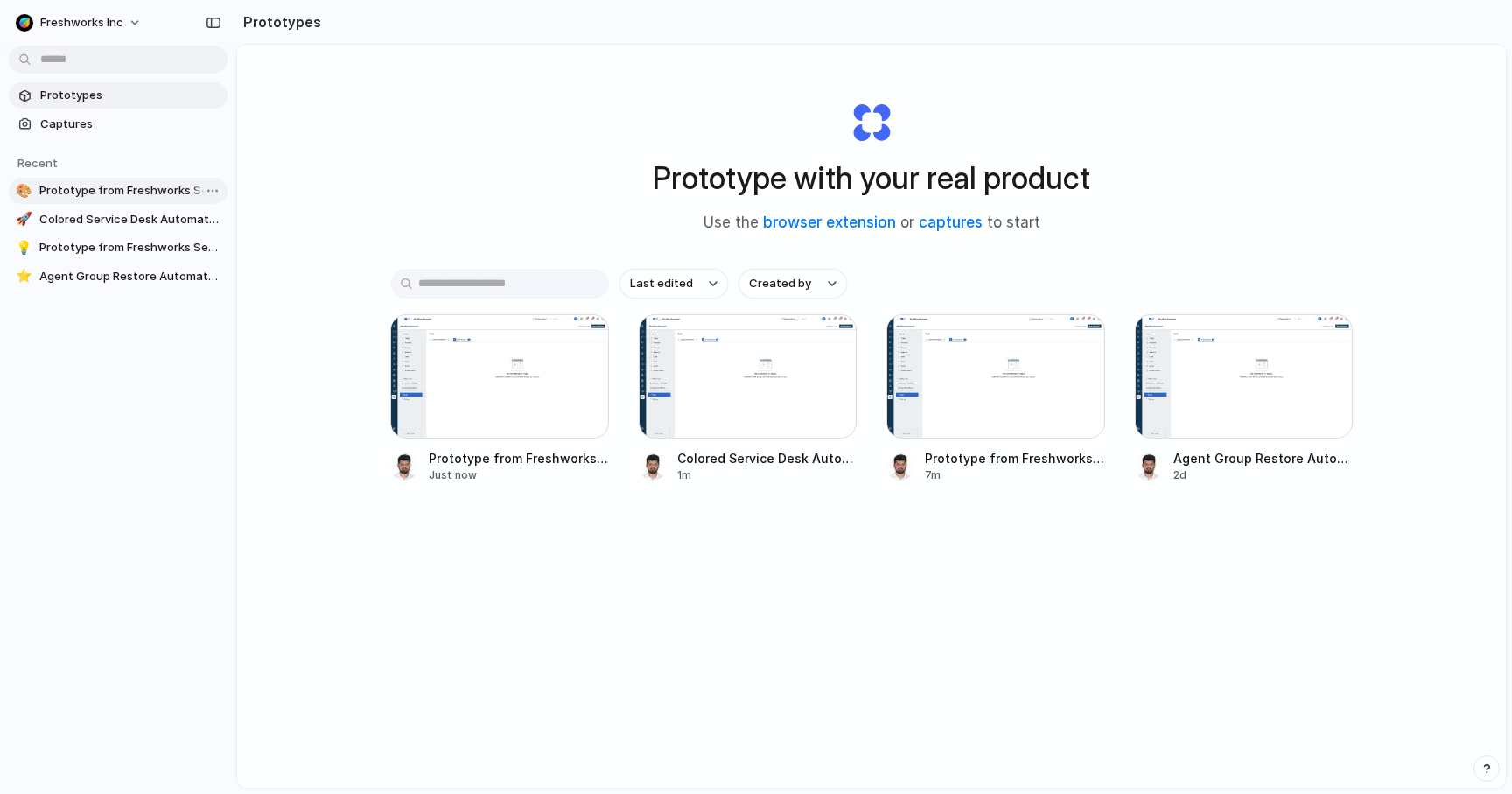
click at [169, 199] on span "Prototype from Freshworks Service Desk Automators" at bounding box center [130, 191] width 181 height 18
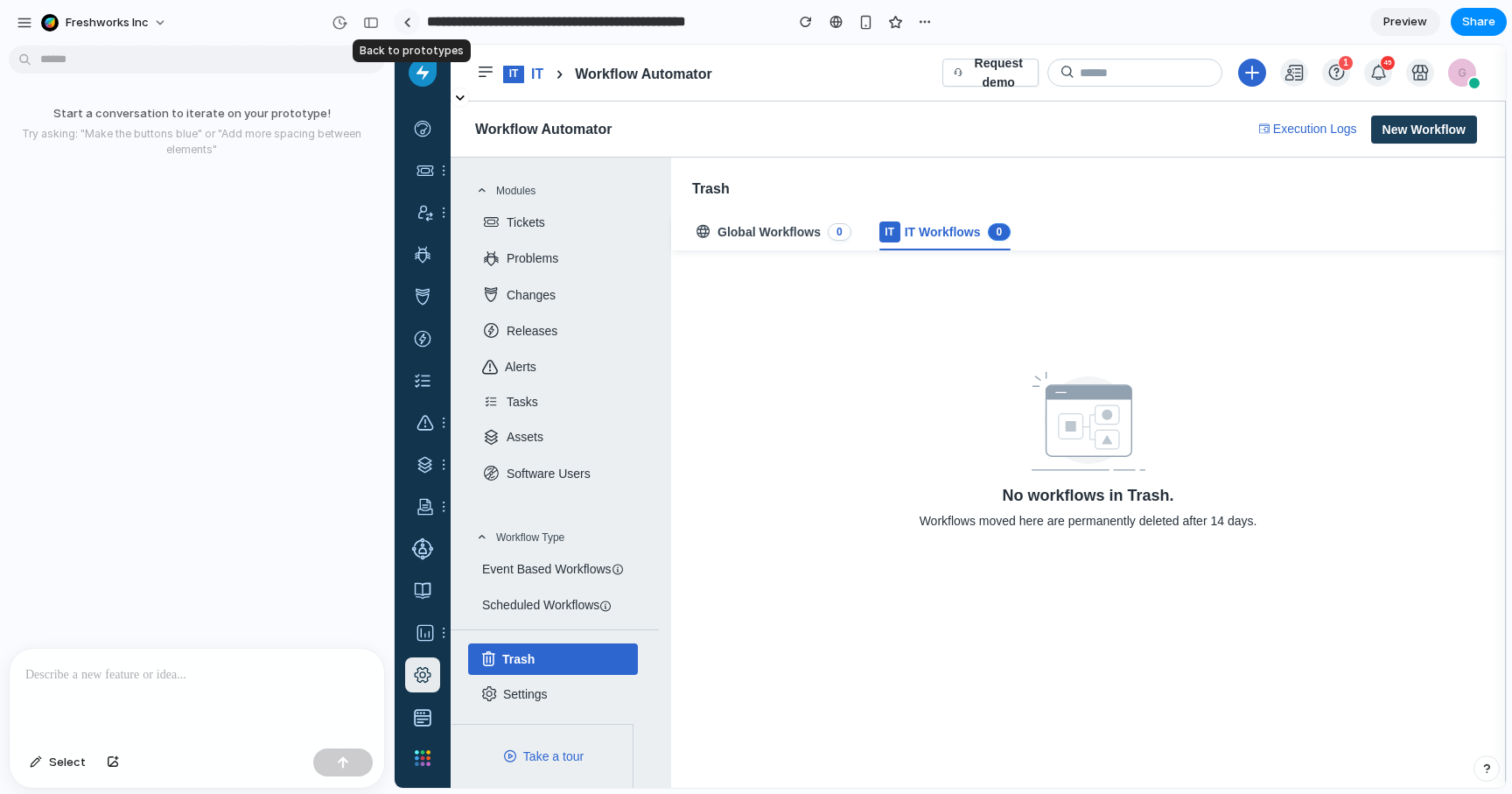
click at [406, 18] on div at bounding box center [407, 22] width 8 height 10
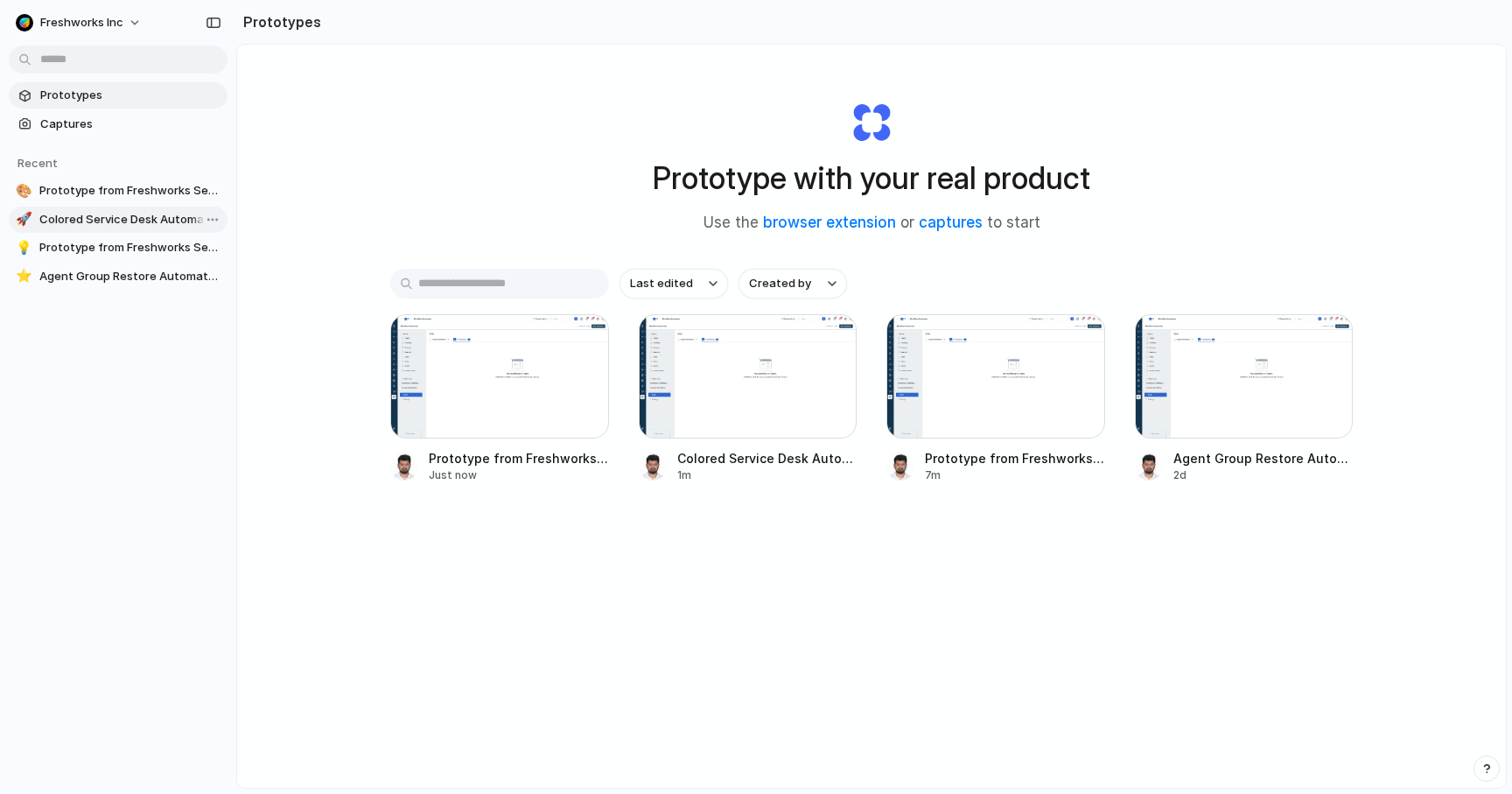
click at [130, 231] on link "🚀 Colored Service Desk Automators" at bounding box center [118, 219] width 219 height 26
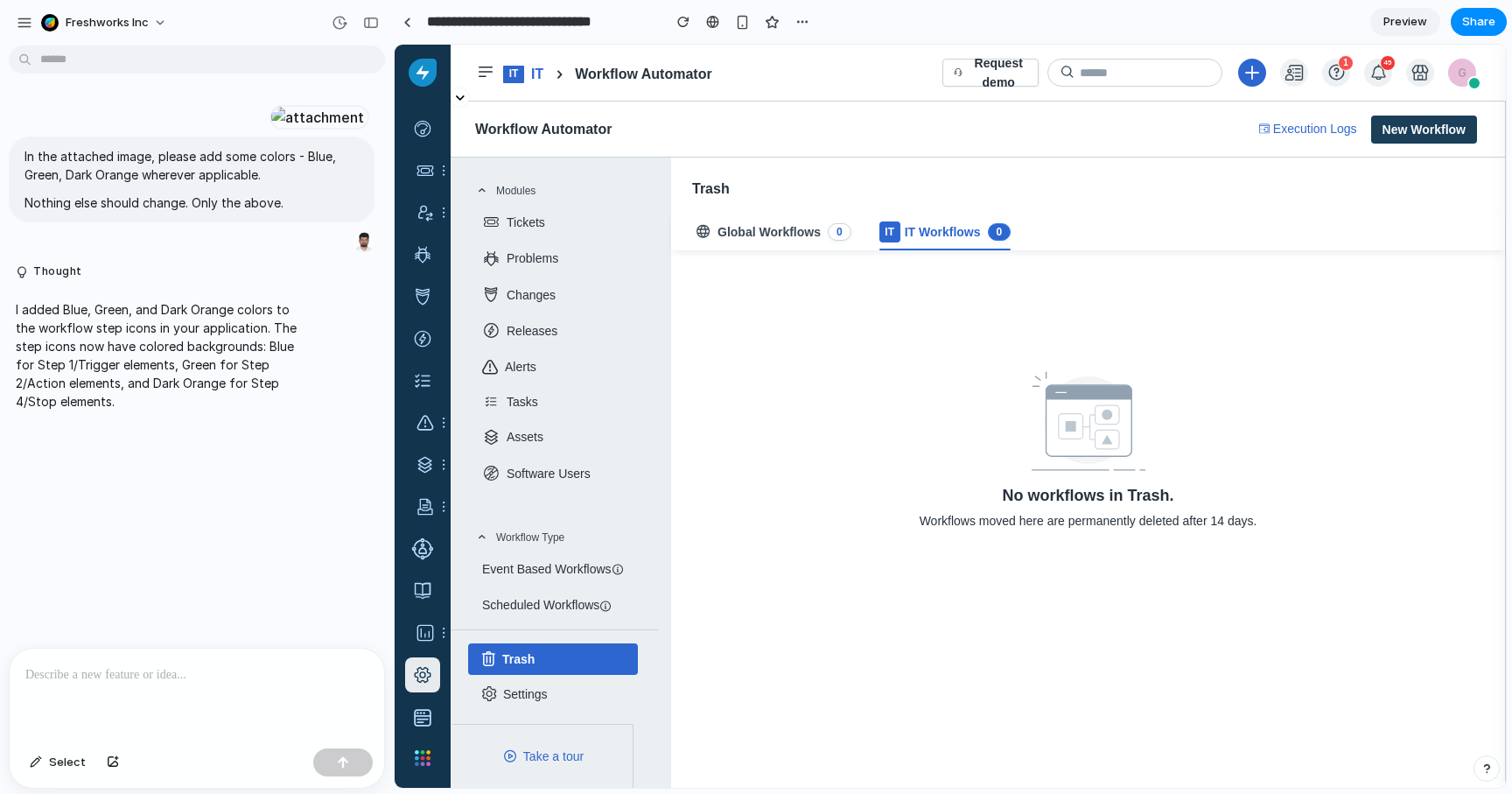
scroll to position [7, 0]
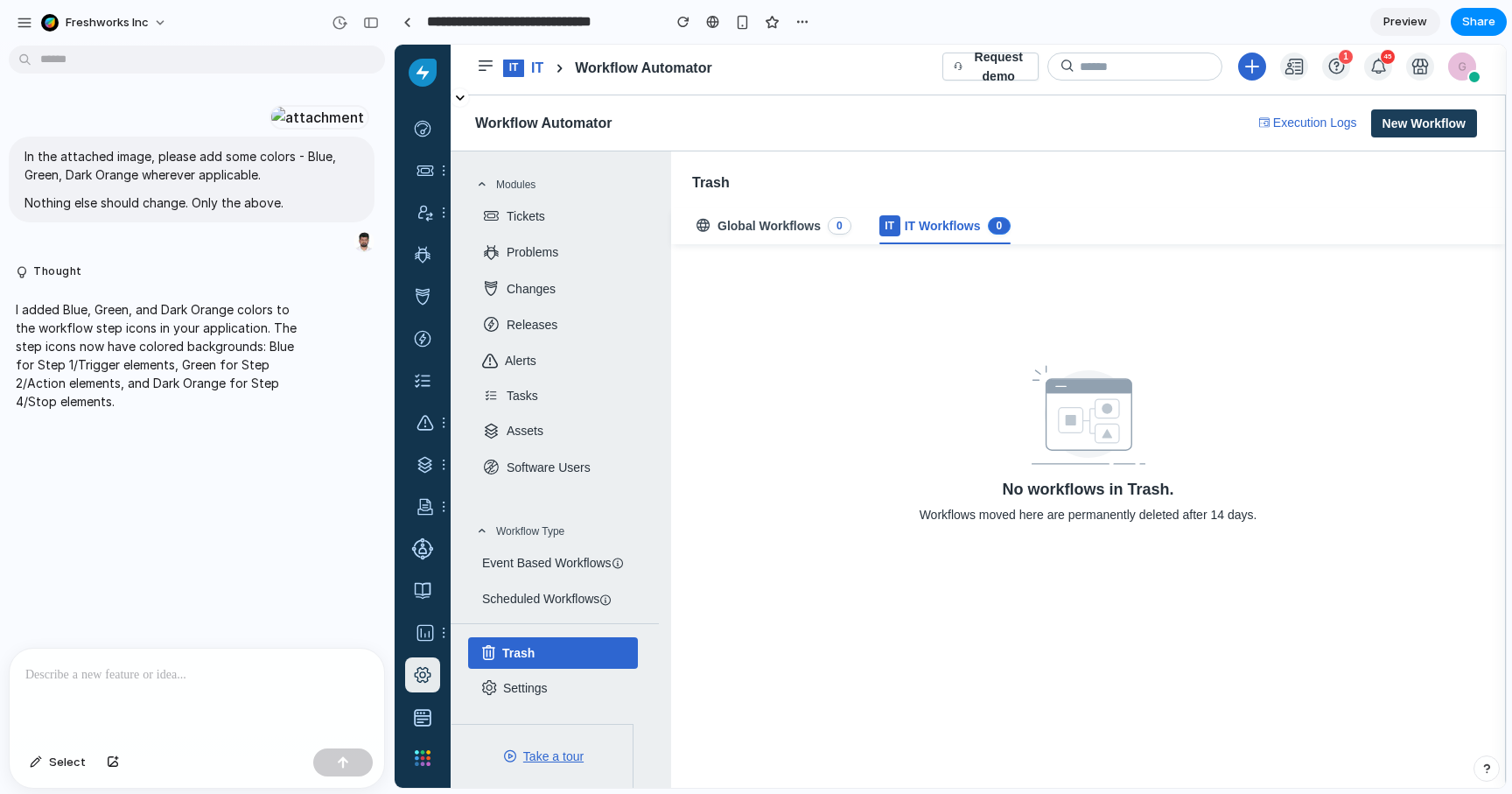
click at [555, 755] on link "Take a tour" at bounding box center [543, 756] width 182 height 63
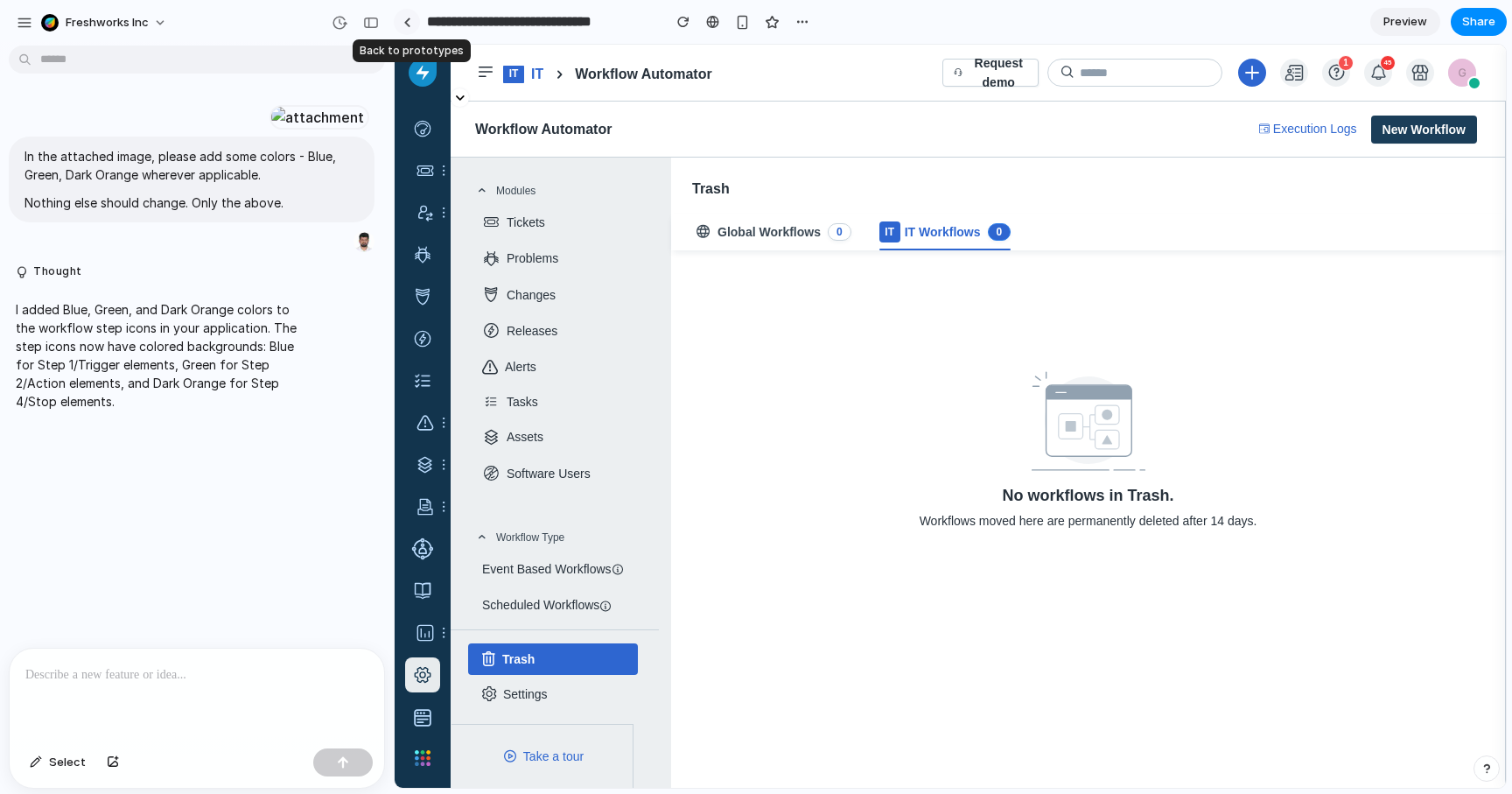
click at [412, 23] on link at bounding box center [406, 22] width 26 height 26
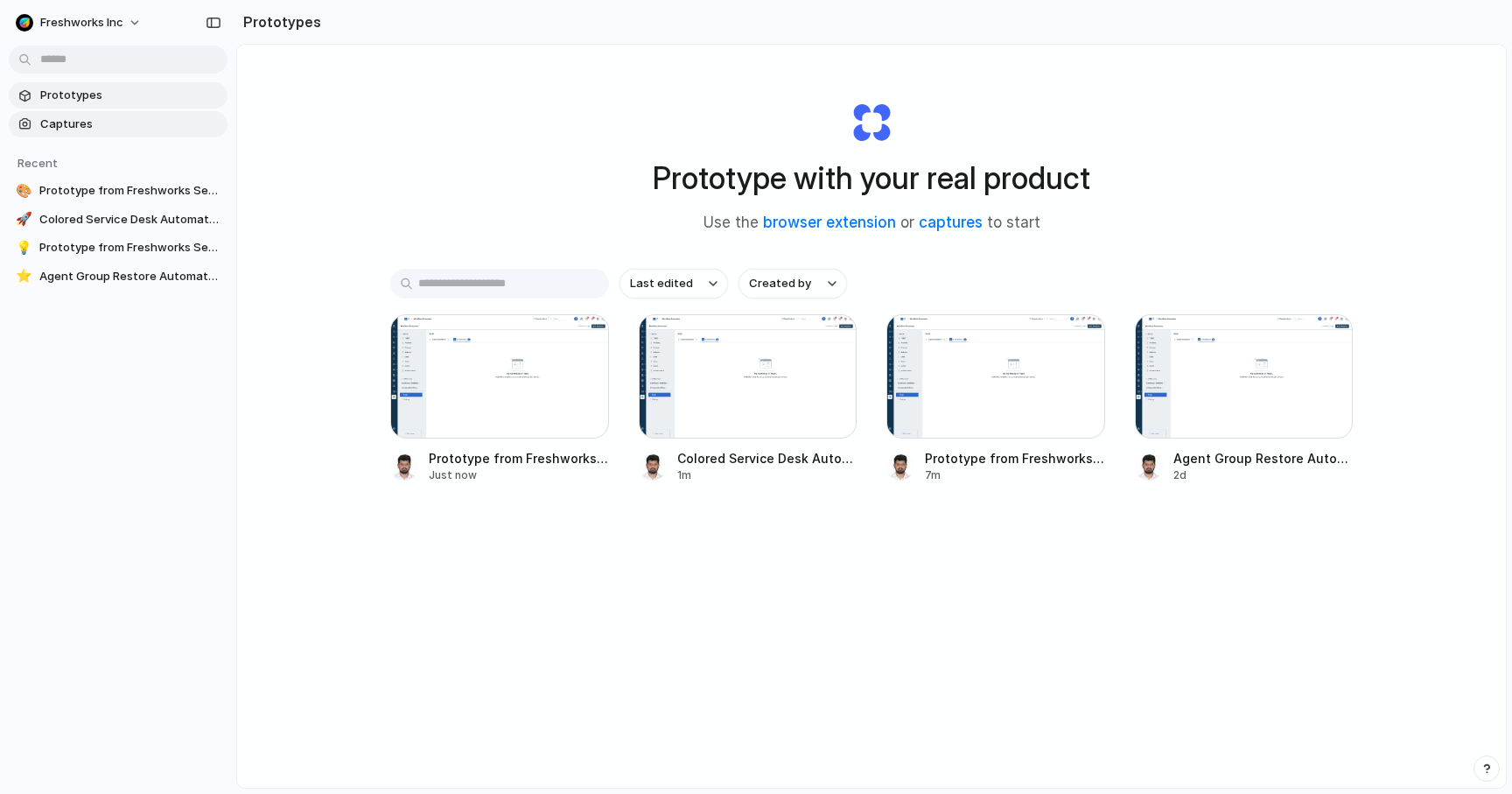
click at [99, 127] on span "Captures" at bounding box center [130, 125] width 180 height 18
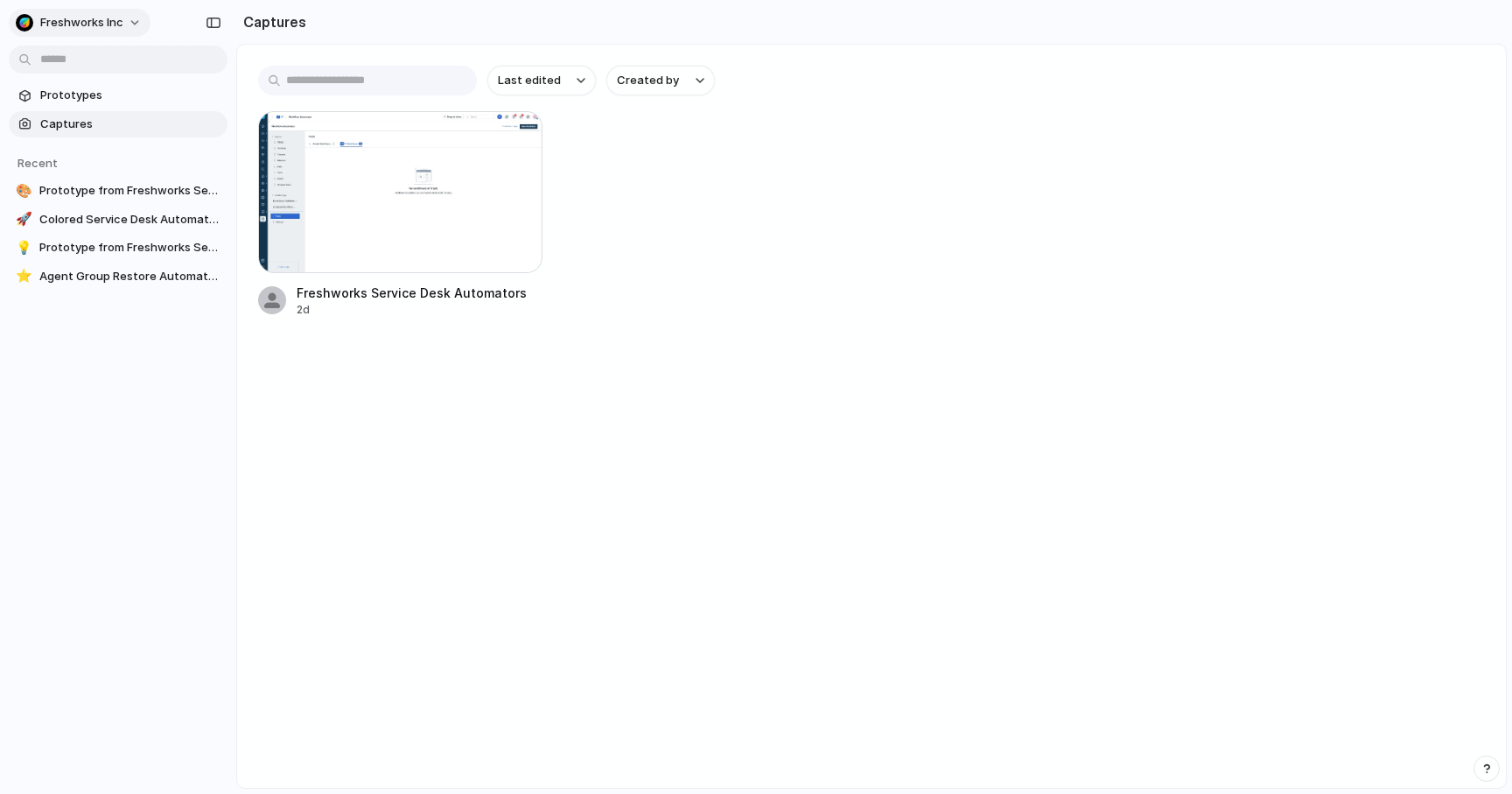
click at [134, 23] on button "Freshworks Inc" at bounding box center [80, 22] width 142 height 28
click at [185, 32] on div "Settings Invite members Change theme Sign out" at bounding box center [756, 397] width 1512 height 794
click at [276, 19] on h2 "Captures" at bounding box center [271, 22] width 70 height 21
click at [691, 259] on div "Freshworks Service Desk Automators 2d" at bounding box center [872, 214] width 1227 height 206
click at [439, 451] on div "Create prototype Rename Copy link Open original page Delete" at bounding box center [756, 397] width 1512 height 794
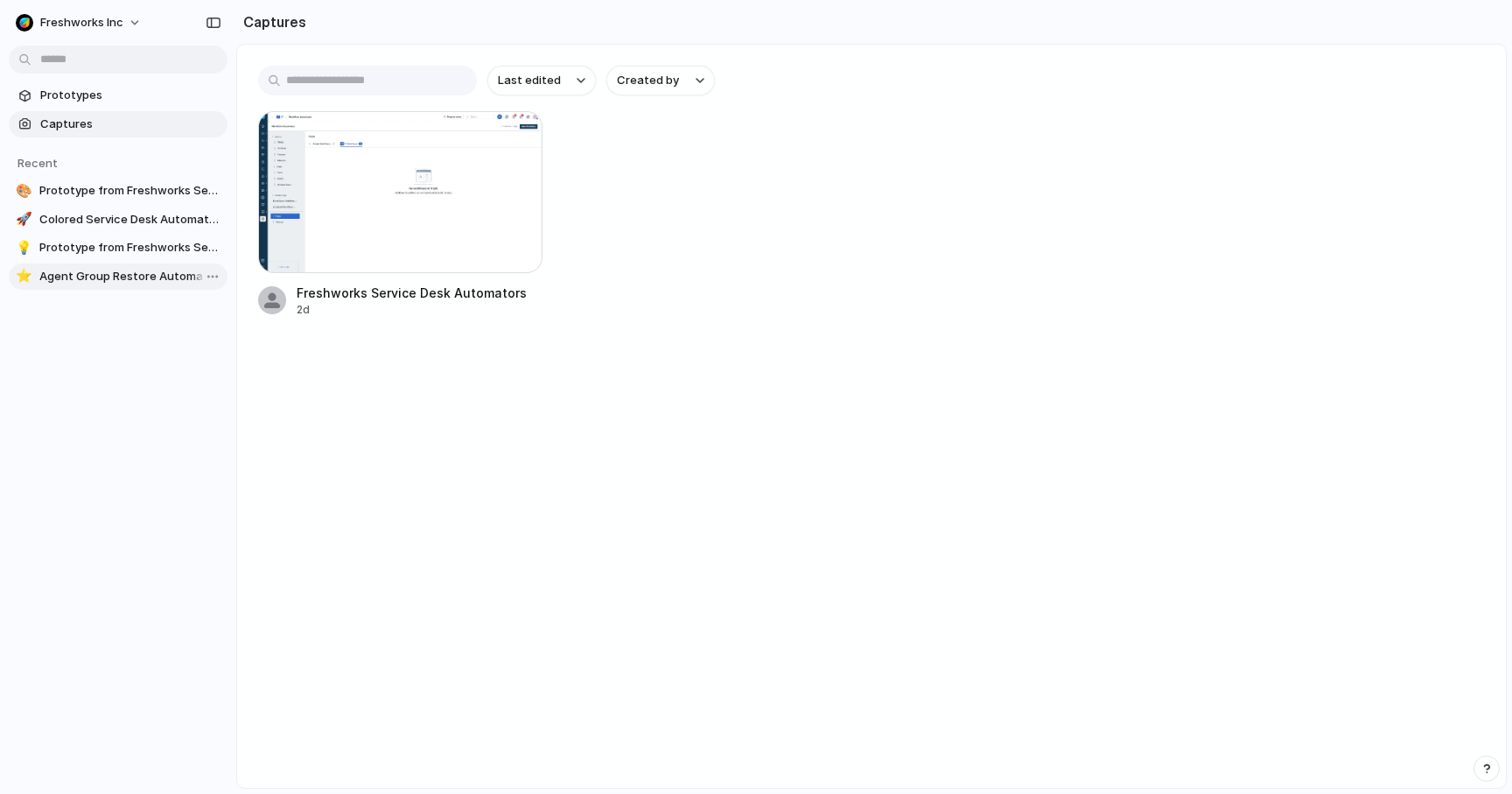
click at [126, 280] on span "Agent Group Restore Automation" at bounding box center [130, 277] width 181 height 18
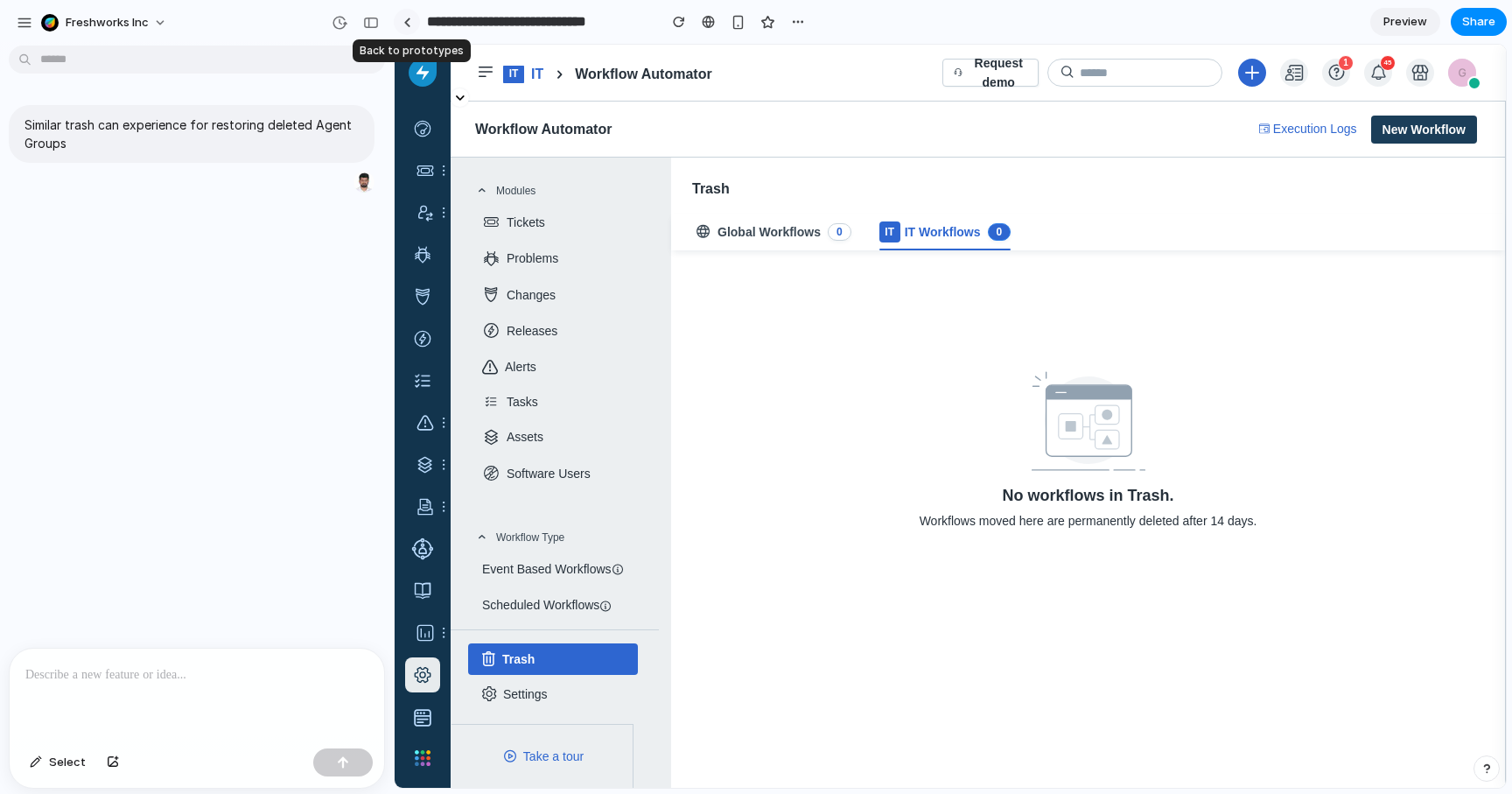
click at [407, 23] on div at bounding box center [407, 22] width 8 height 10
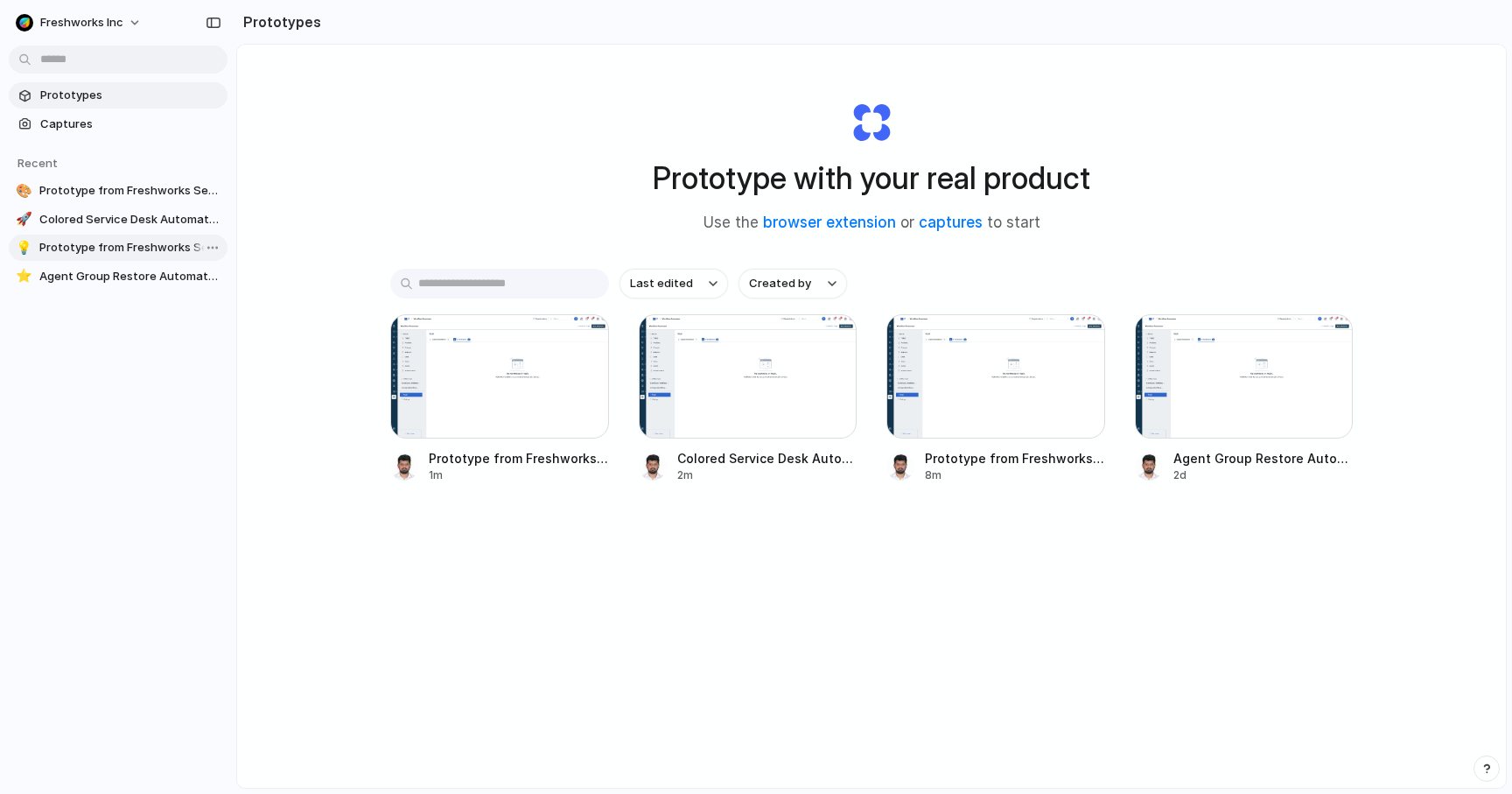
click at [149, 244] on span "Prototype from Freshworks Service Desk Automators" at bounding box center [130, 248] width 181 height 18
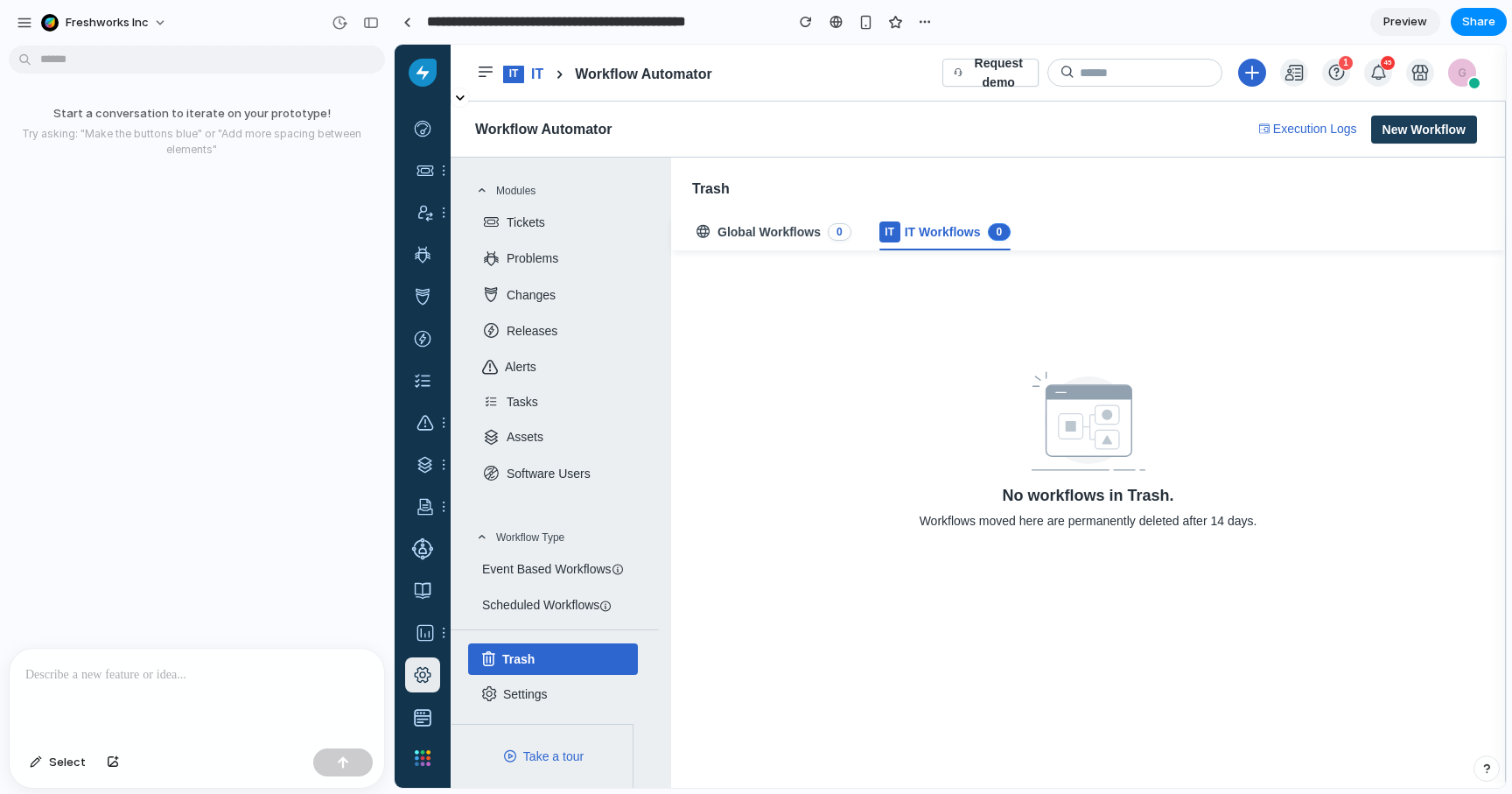
scroll to position [7, 0]
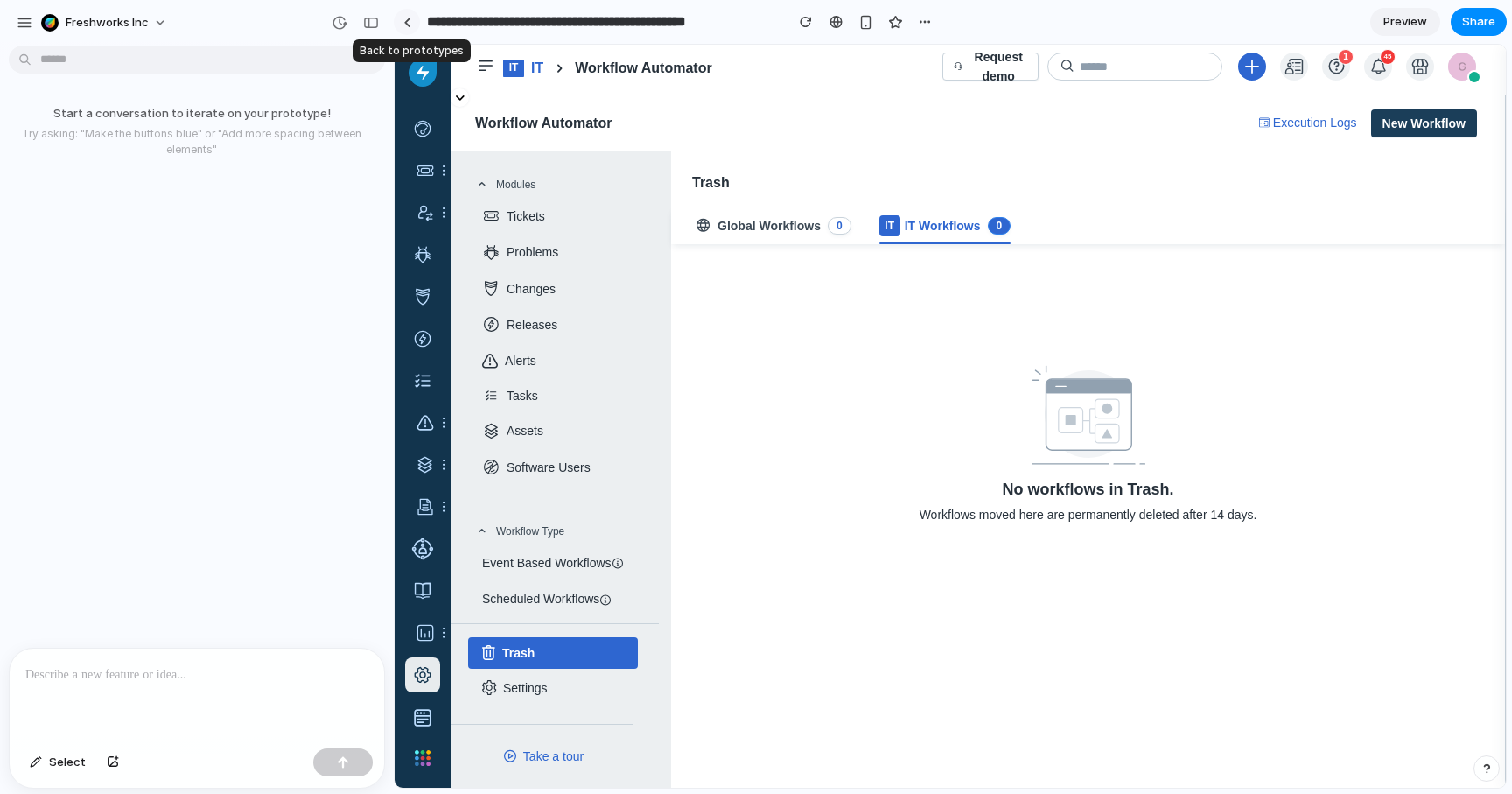
click at [413, 23] on link at bounding box center [406, 22] width 26 height 26
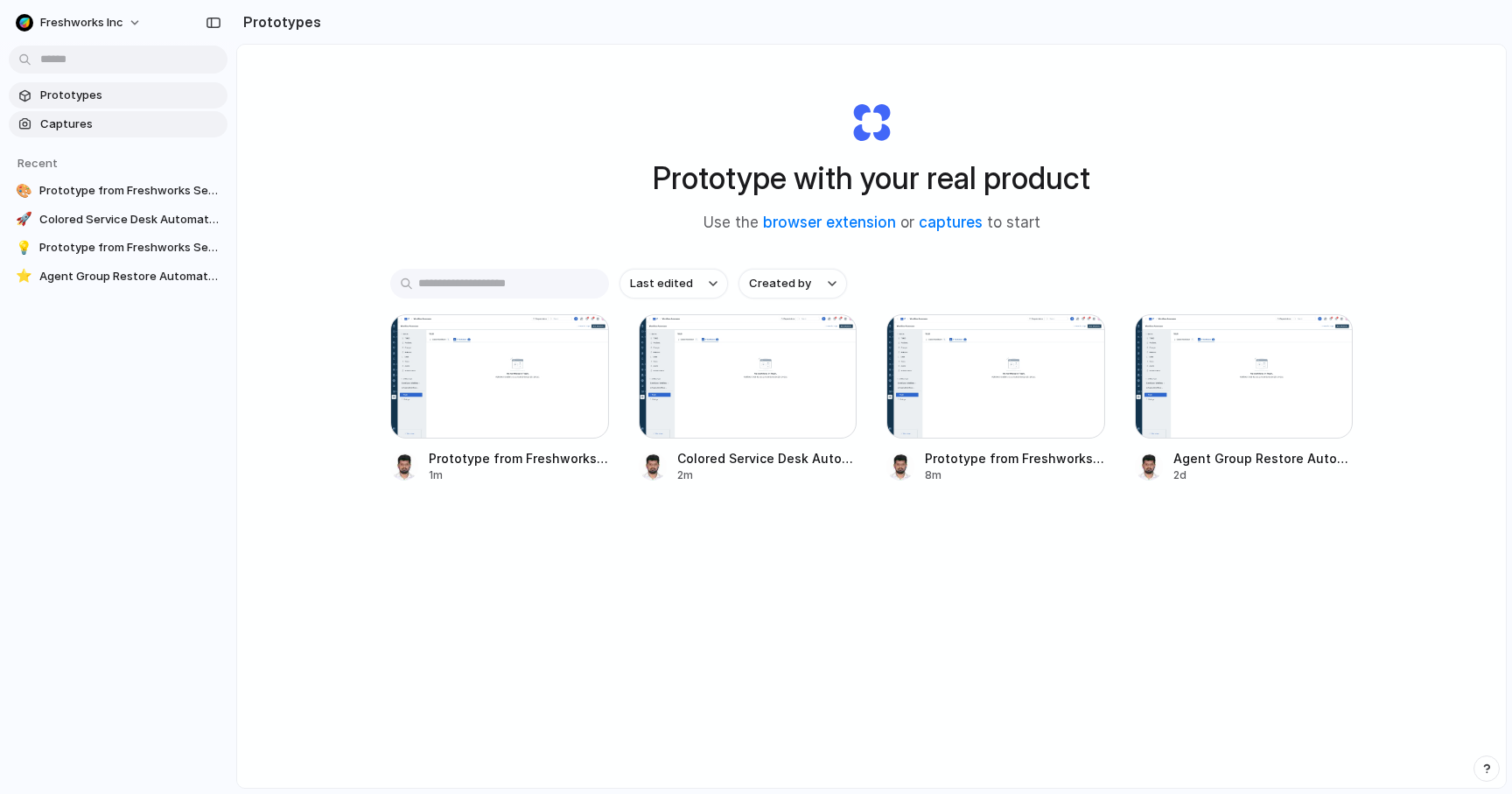
click at [63, 122] on span "Captures" at bounding box center [130, 125] width 180 height 18
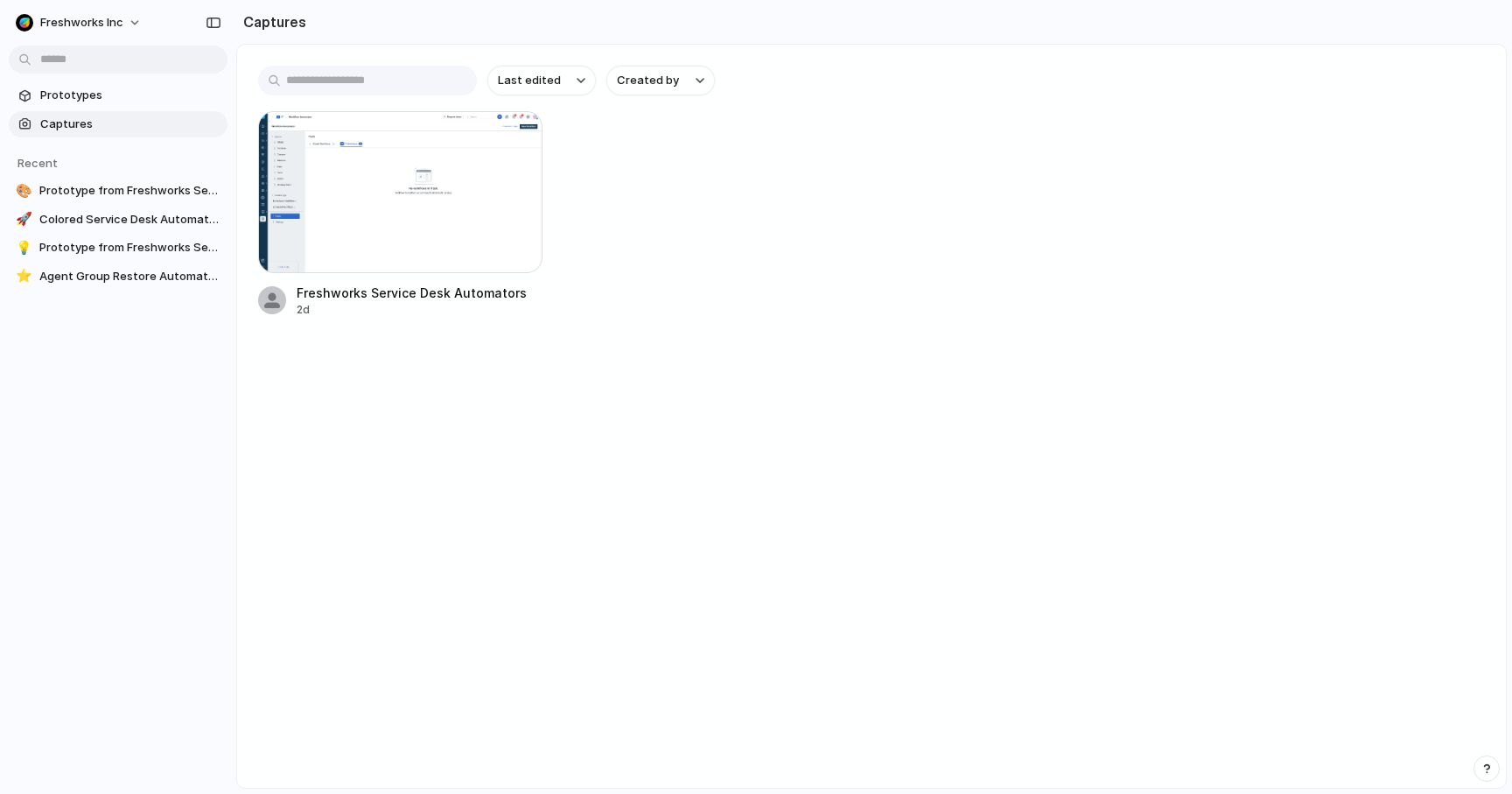
click at [746, 173] on div "Freshworks Service Desk Automators 2d" at bounding box center [872, 214] width 1227 height 206
click at [78, 17] on span "Freshworks Inc" at bounding box center [82, 23] width 83 height 18
click at [722, 344] on div "Settings Invite members Change theme Sign out" at bounding box center [756, 397] width 1512 height 794
